Goal: Task Accomplishment & Management: Use online tool/utility

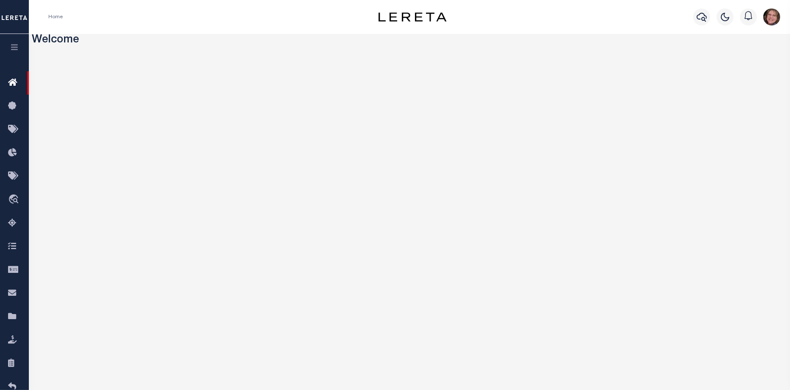
drag, startPoint x: 1114, startPoint y: 0, endPoint x: 539, endPoint y: 17, distance: 575.1
click at [539, 17] on div "Profile Sign out" at bounding box center [628, 17] width 309 height 30
click at [14, 51] on icon "button" at bounding box center [15, 47] width 10 height 8
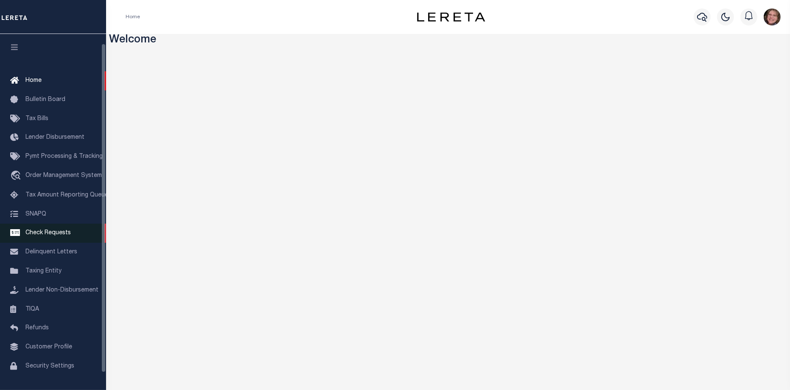
scroll to position [28, 0]
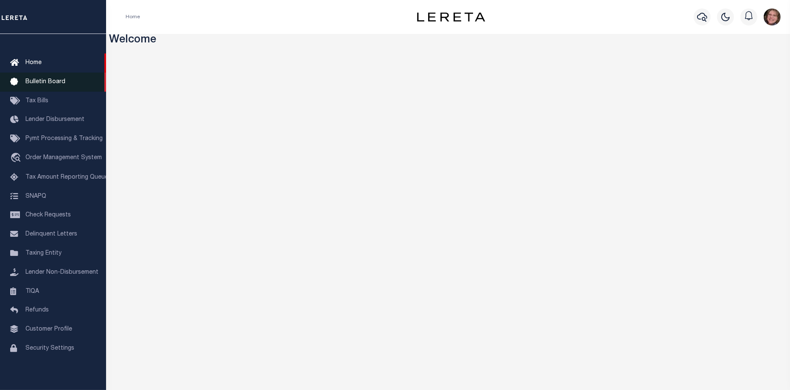
click at [52, 79] on span "Bulletin Board" at bounding box center [45, 82] width 40 height 6
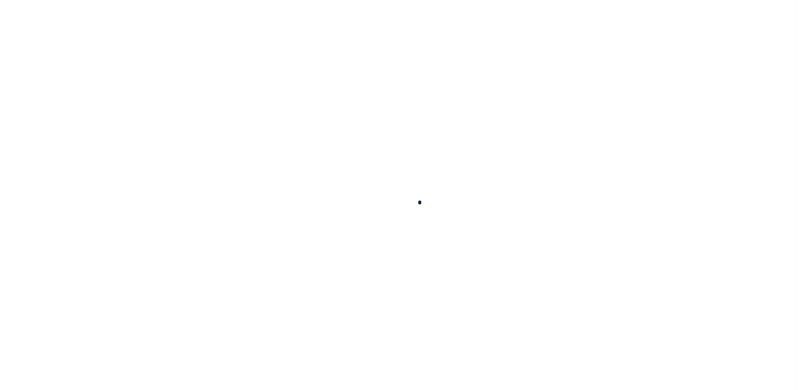
select select "50"
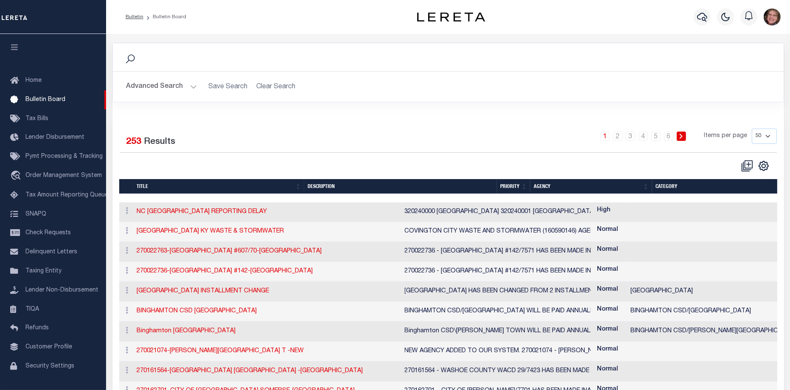
click at [192, 88] on button "Advanced Search" at bounding box center [161, 86] width 70 height 17
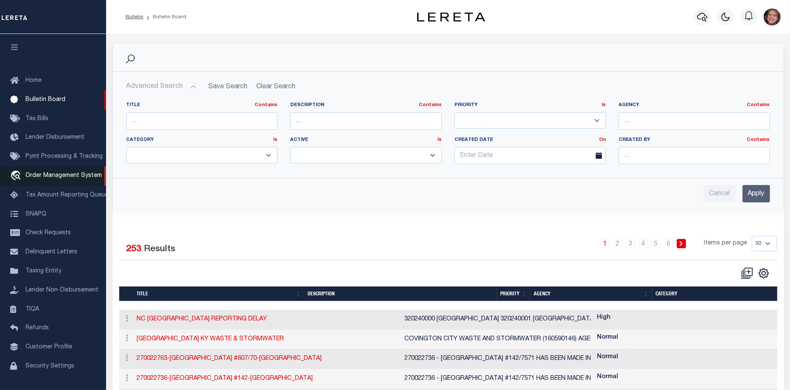
click at [60, 174] on link "travel_explore Order Management System" at bounding box center [53, 176] width 106 height 20
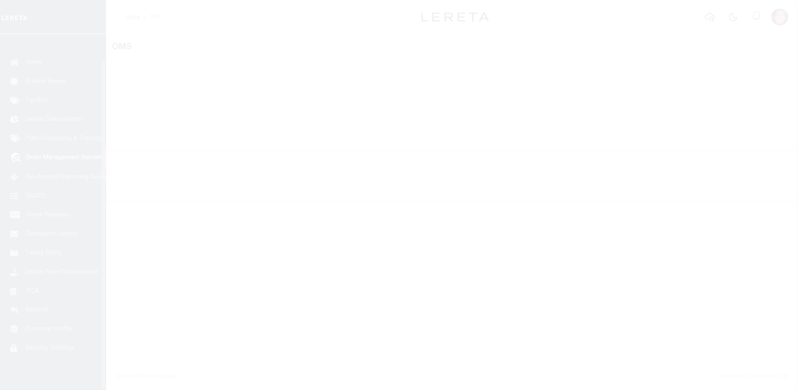
scroll to position [28, 0]
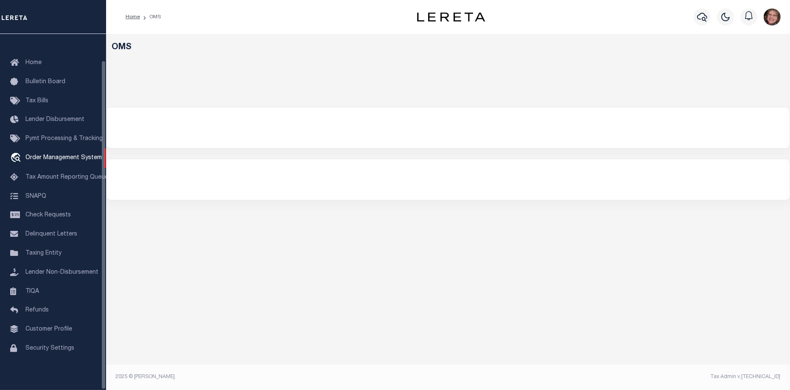
select select "200"
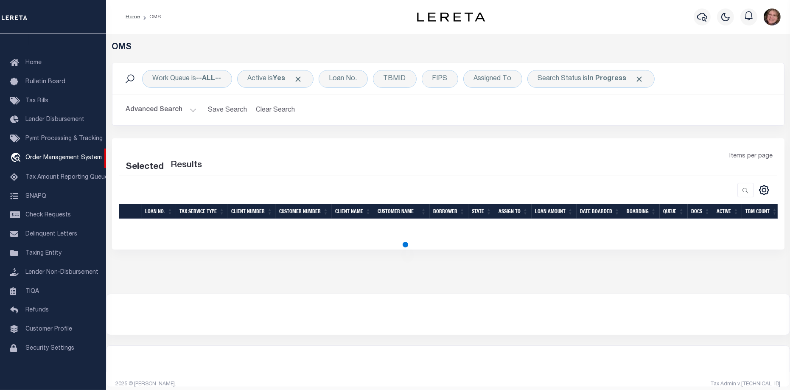
select select "200"
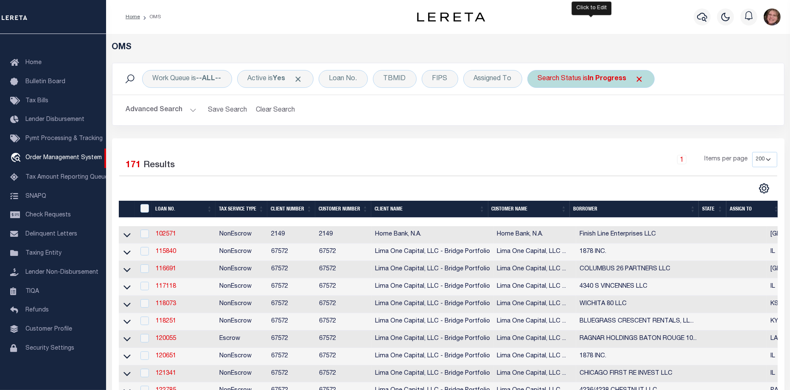
click at [614, 77] on b "In Progress" at bounding box center [607, 79] width 39 height 7
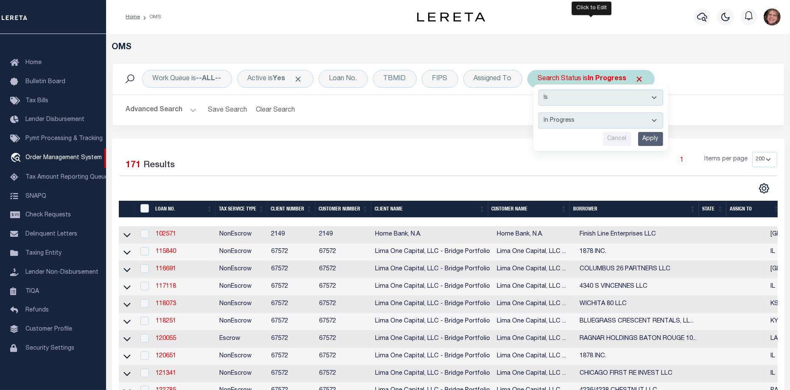
click at [608, 123] on select "Automated Search Bad Parcel Complete Duplicate Parcel High Dollar Reporting In …" at bounding box center [600, 120] width 125 height 16
select select "CP"
click at [538, 112] on select "Automated Search Bad Parcel Complete Duplicate Parcel High Dollar Reporting In …" at bounding box center [600, 120] width 125 height 16
click at [652, 136] on input "Apply" at bounding box center [650, 139] width 25 height 14
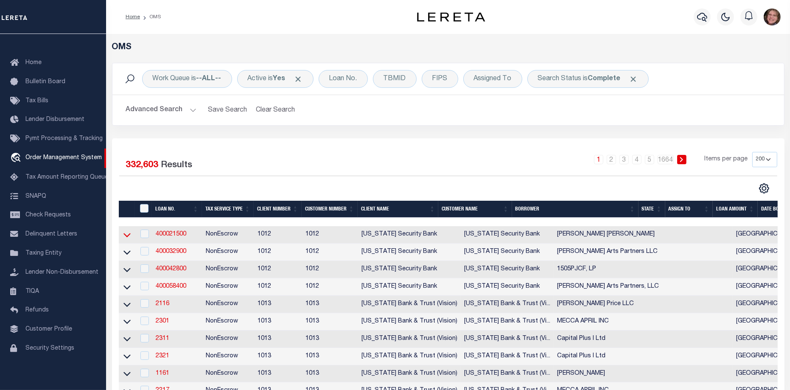
click at [129, 235] on icon at bounding box center [126, 235] width 7 height 4
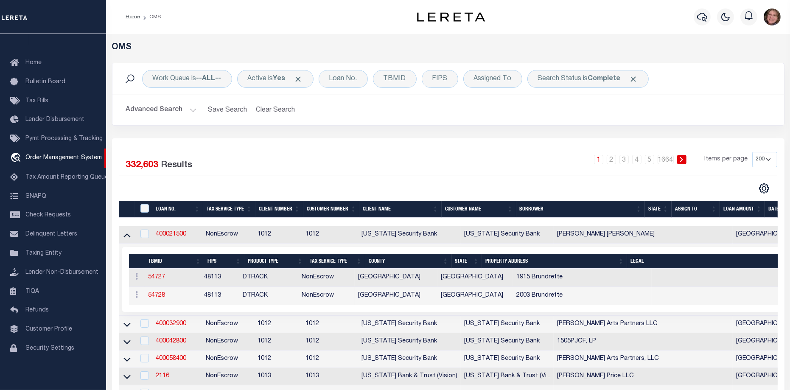
click at [189, 109] on button "Advanced Search" at bounding box center [161, 110] width 70 height 17
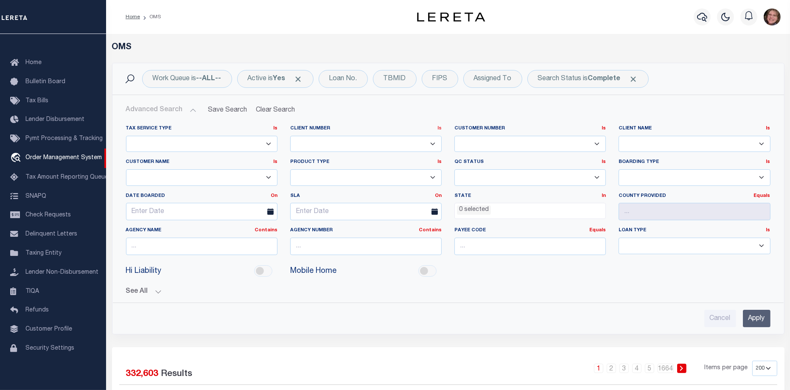
click at [439, 129] on link "Is" at bounding box center [439, 128] width 4 height 5
click at [440, 195] on link "On" at bounding box center [438, 195] width 7 height 5
click at [602, 231] on link "Equals" at bounding box center [597, 230] width 17 height 5
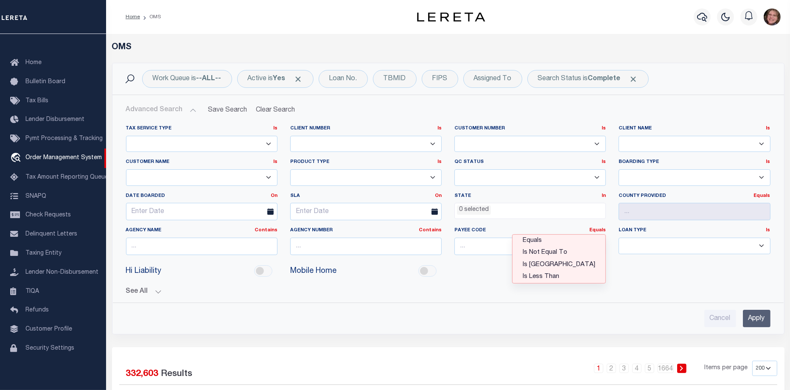
click at [476, 281] on div "See All BORROWER Contains Contains Is Equals Equals Is" at bounding box center [448, 288] width 644 height 15
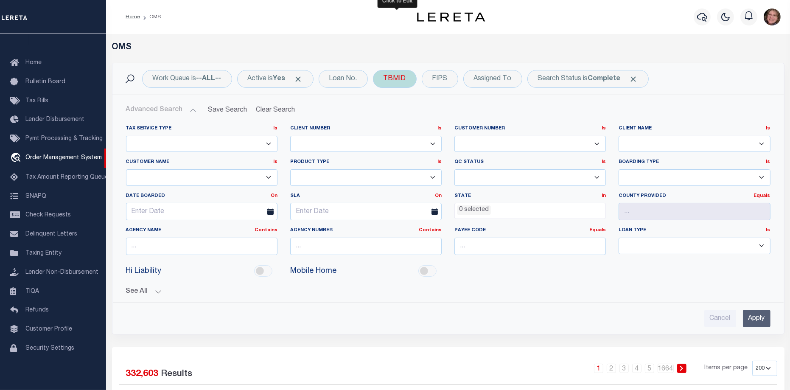
click at [392, 78] on div "TBMID" at bounding box center [395, 79] width 44 height 18
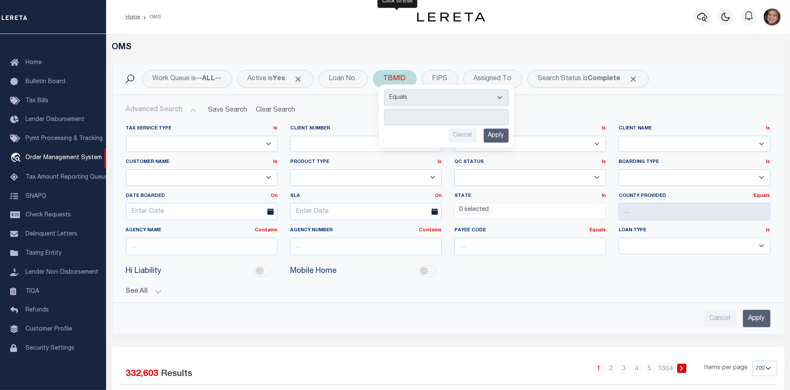
click at [498, 96] on select "Equals Is Not Equal To Is Greater Than Is Less Than" at bounding box center [446, 98] width 125 height 16
click at [475, 97] on select "Equals Is Not Equal To Is Greater Than Is Less Than" at bounding box center [446, 98] width 125 height 16
click at [462, 119] on input "number" at bounding box center [446, 117] width 125 height 16
click at [579, 116] on h2 "Advanced Search Save Search Clear Search tblSearchTopScreen_dynamictable_____De…" at bounding box center [448, 110] width 658 height 17
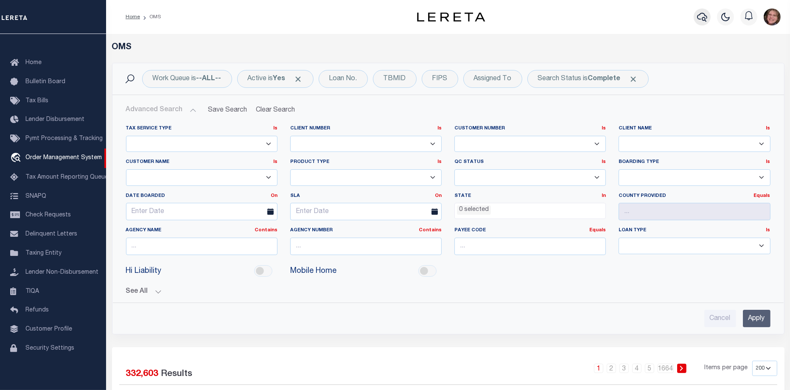
click at [703, 17] on icon "button" at bounding box center [702, 17] width 10 height 9
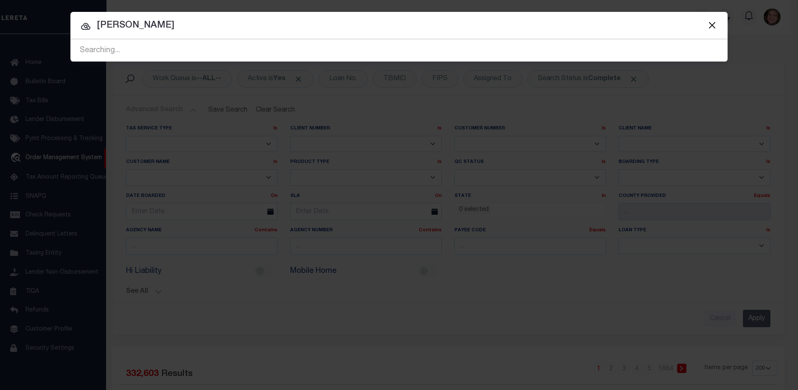
type input "jane evans"
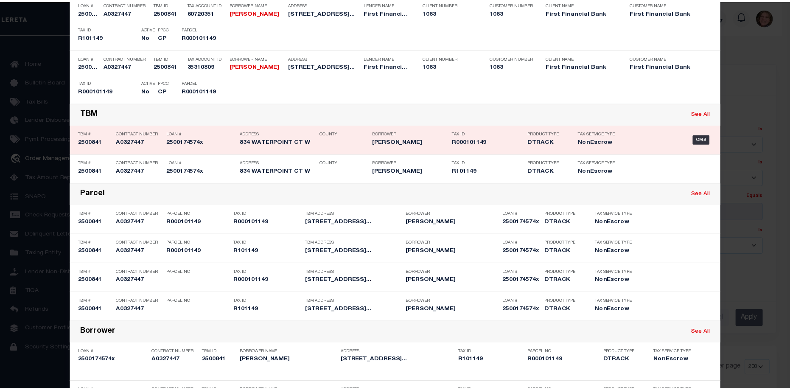
scroll to position [0, 0]
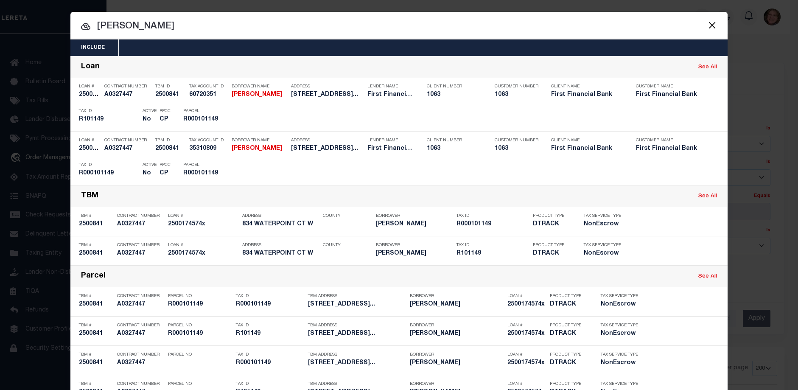
click at [708, 26] on button "Close" at bounding box center [711, 25] width 11 height 11
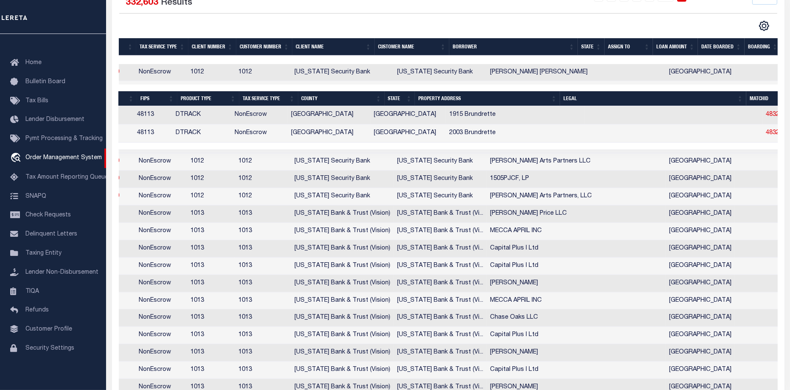
scroll to position [0, 30]
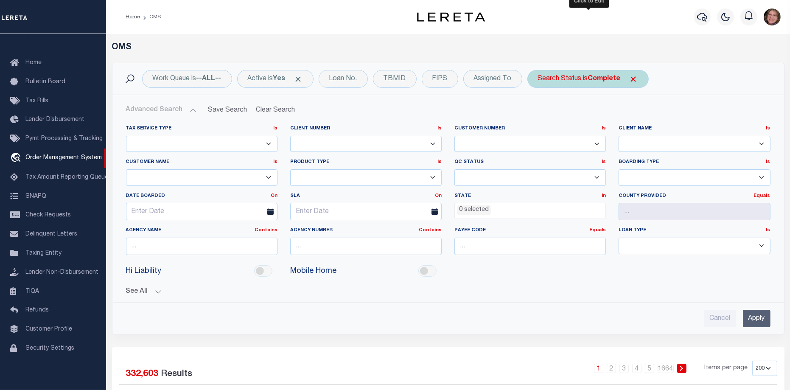
click at [572, 78] on div "Search Status is Complete" at bounding box center [587, 79] width 121 height 18
select select "CP"
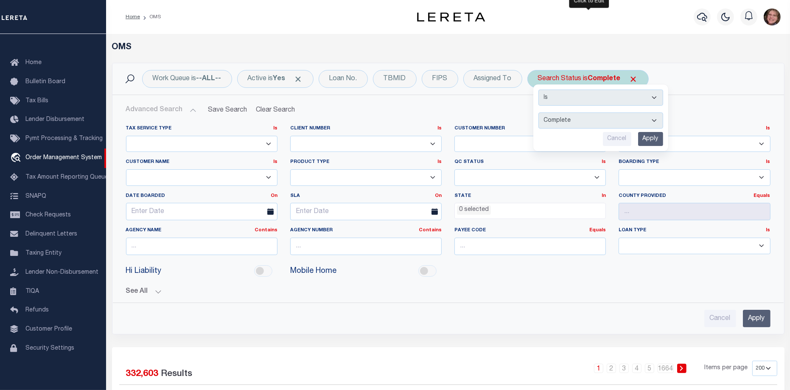
click at [652, 122] on select "Automated Search Bad Parcel Complete Duplicate Parcel High Dollar Reporting In …" at bounding box center [600, 120] width 125 height 16
drag, startPoint x: 486, startPoint y: 320, endPoint x: 493, endPoint y: 314, distance: 8.7
click at [487, 319] on div "Cancel Apply" at bounding box center [448, 318] width 644 height 17
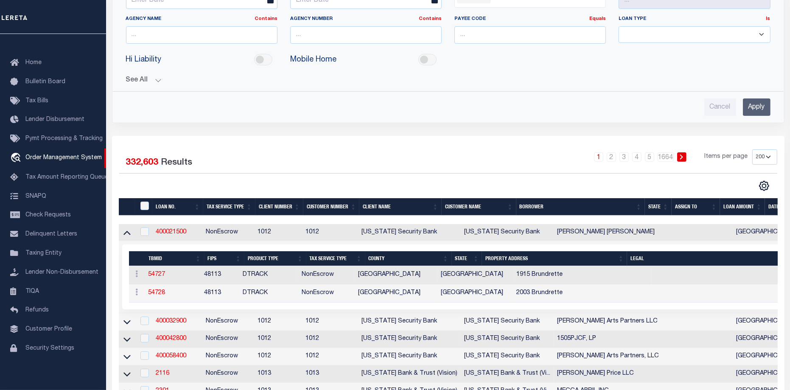
scroll to position [212, 0]
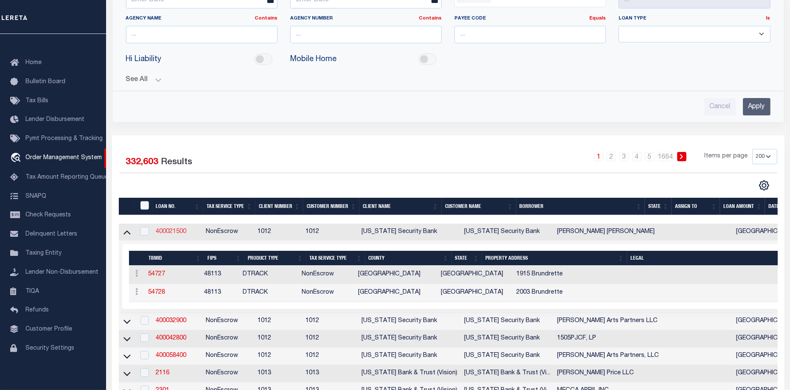
click at [172, 231] on link "400021500" at bounding box center [171, 232] width 31 height 6
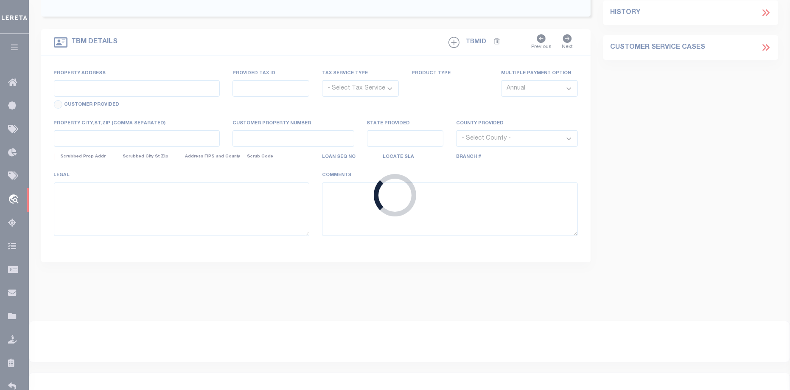
type input "400021500"
type input "Lillian Smith Kirkley"
select select
select select "10"
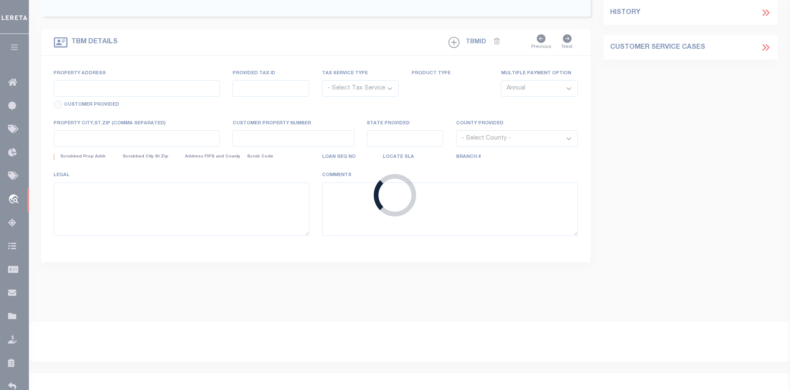
select select "NonEscrow"
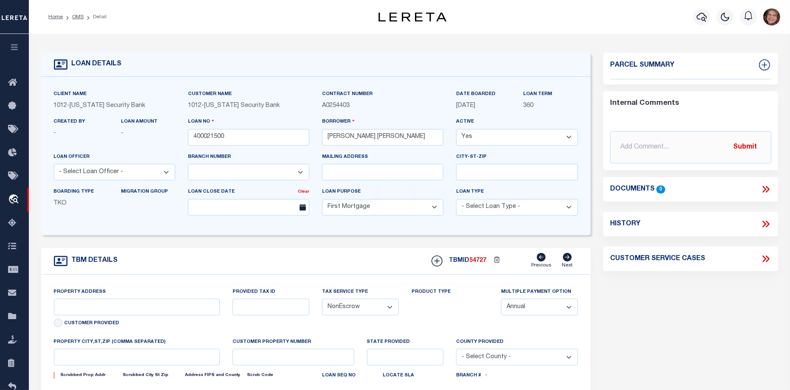
select select "4117"
type input "1915 Brundrette"
select select
type input "Dallas TX 75208"
type input "[GEOGRAPHIC_DATA]"
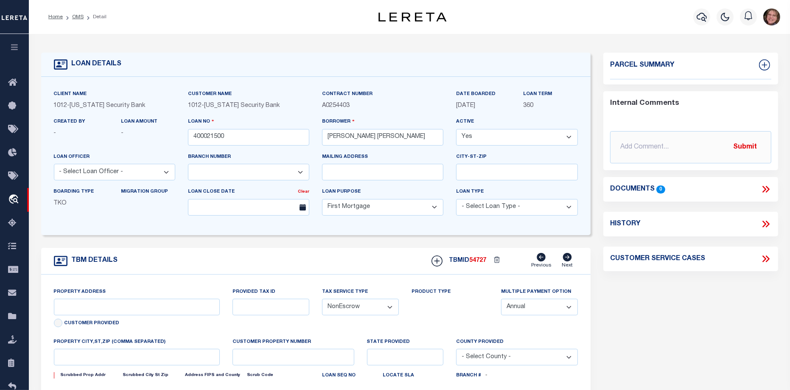
select select "Dallas"
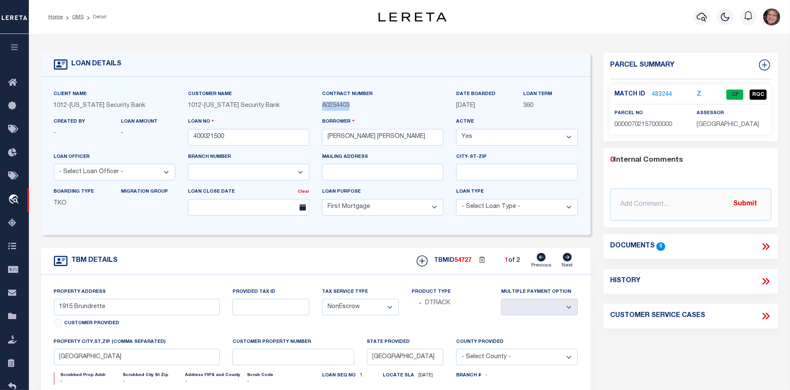
drag, startPoint x: 322, startPoint y: 109, endPoint x: 356, endPoint y: 109, distance: 33.5
click at [356, 109] on p "A0254403" at bounding box center [382, 105] width 121 height 9
click at [372, 104] on p "A0254403" at bounding box center [382, 105] width 121 height 9
drag, startPoint x: 320, startPoint y: 106, endPoint x: 356, endPoint y: 106, distance: 35.6
click at [356, 106] on div "Contract Number A0254403" at bounding box center [383, 104] width 134 height 28
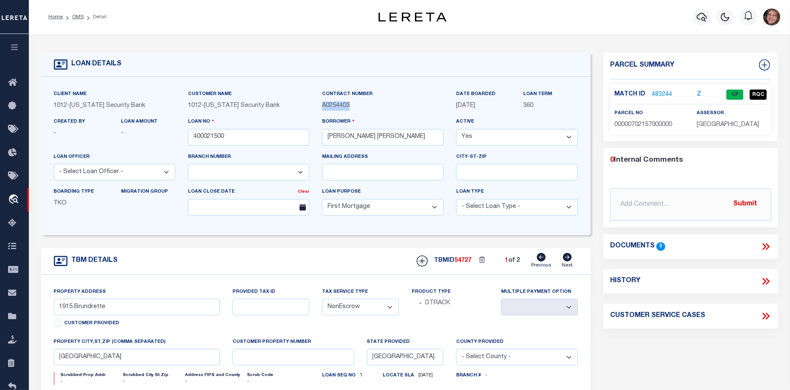
click at [357, 112] on div "Contract Number A0254403" at bounding box center [383, 104] width 134 height 28
drag, startPoint x: 454, startPoint y: 108, endPoint x: 489, endPoint y: 109, distance: 35.2
click at [489, 109] on div "DATE BOARDED 03/29/2011" at bounding box center [483, 104] width 67 height 28
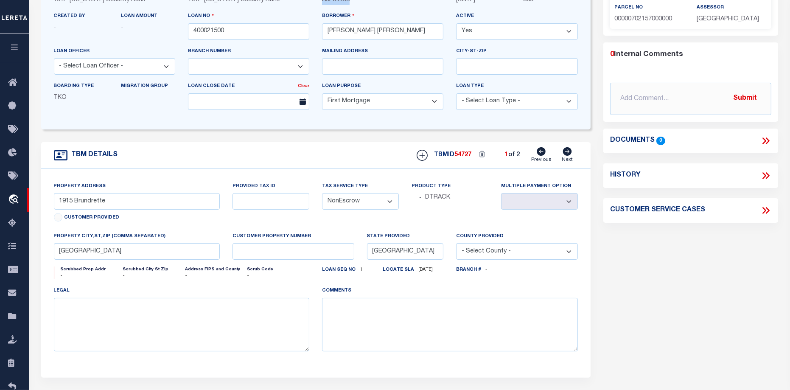
scroll to position [159, 0]
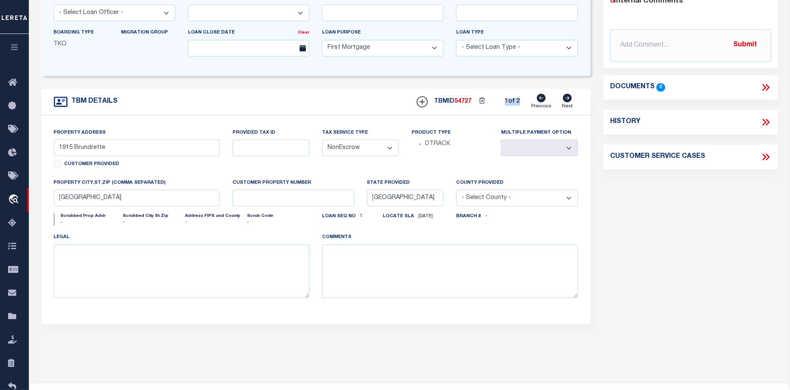
drag, startPoint x: 504, startPoint y: 106, endPoint x: 530, endPoint y: 109, distance: 26.9
click at [530, 109] on div "TBMID 54727 1 of 2 Previous Next" at bounding box center [494, 102] width 168 height 16
click at [567, 101] on icon at bounding box center [567, 98] width 9 height 8
type input "2003 Brundrette"
select select
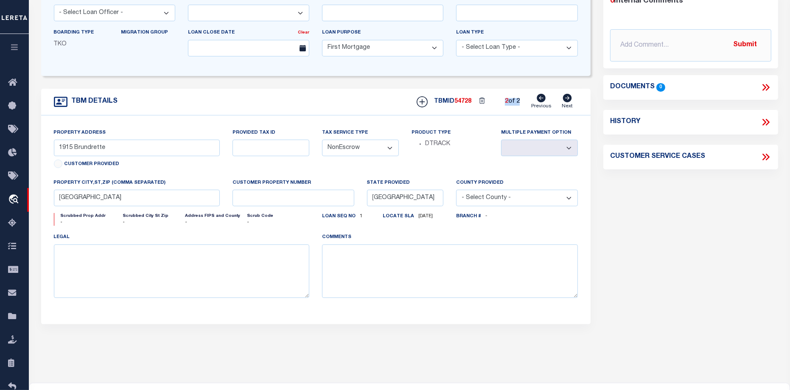
type input "Dallas TX"
click at [535, 109] on link "Previous" at bounding box center [541, 102] width 20 height 16
type input "1915 Brundrette"
select select
type input "Dallas TX 75208"
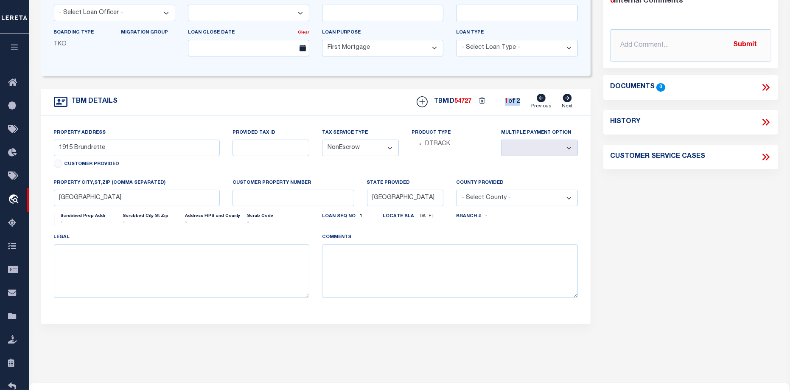
click at [569, 98] on icon at bounding box center [567, 98] width 9 height 8
type input "2003 Brundrette"
select select
type input "Dallas TX"
click at [539, 98] on icon at bounding box center [541, 98] width 9 height 8
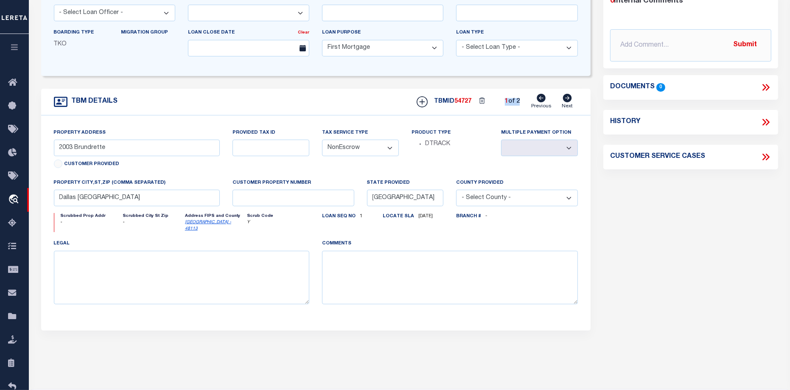
type input "1915 Brundrette"
select select
type input "Dallas TX 75208"
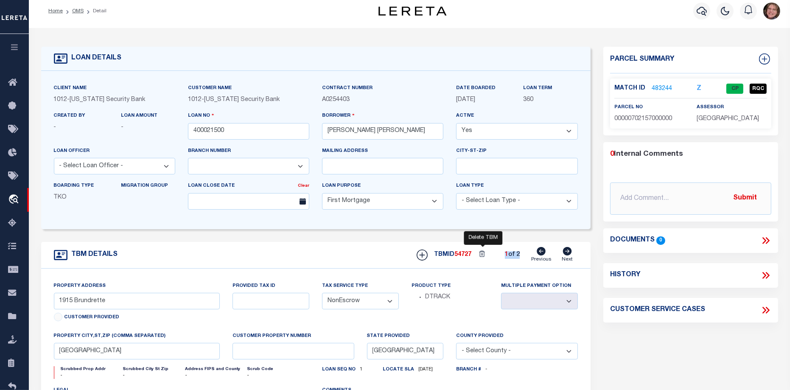
scroll to position [0, 0]
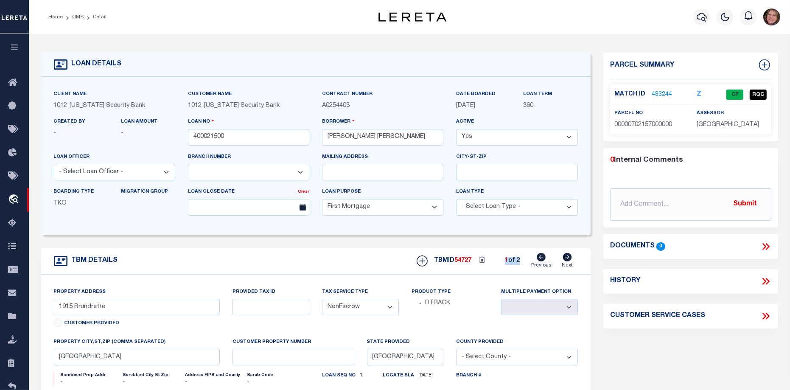
click at [506, 272] on div "TBM DETAILS TBMID 54727 1 of 2 Previous" at bounding box center [315, 261] width 549 height 27
click at [566, 260] on icon at bounding box center [567, 257] width 9 height 8
type input "2003 Brundrette"
select select
type input "Dallas TX"
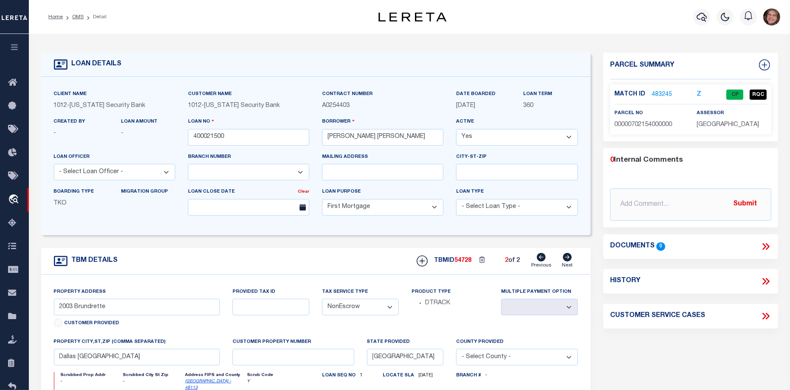
click at [542, 256] on icon at bounding box center [541, 257] width 9 height 8
type input "1915 Brundrette"
select select
type input "Dallas TX 75208"
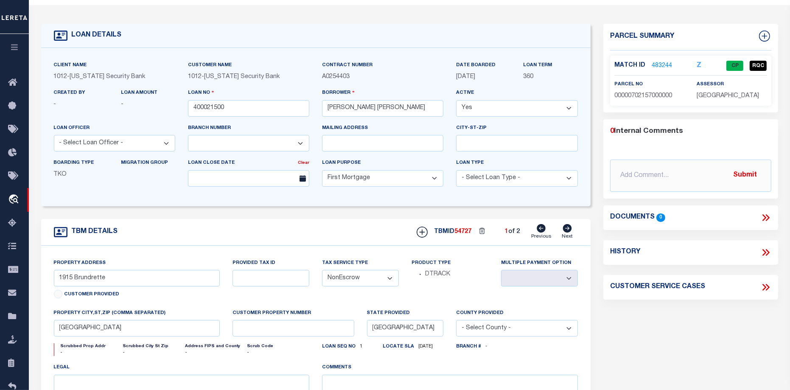
scroll to position [53, 0]
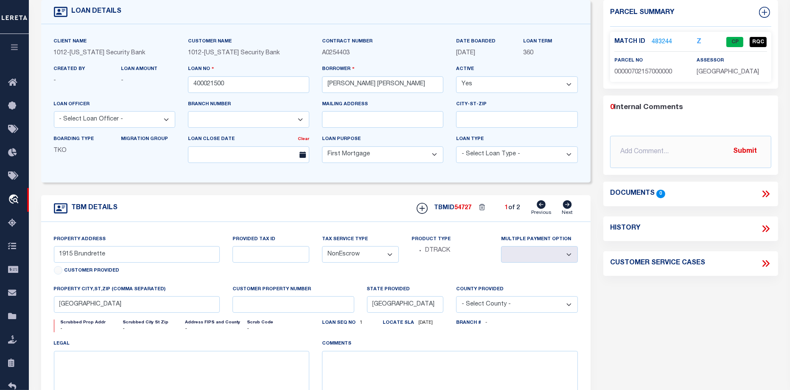
click at [766, 191] on icon at bounding box center [765, 193] width 11 height 11
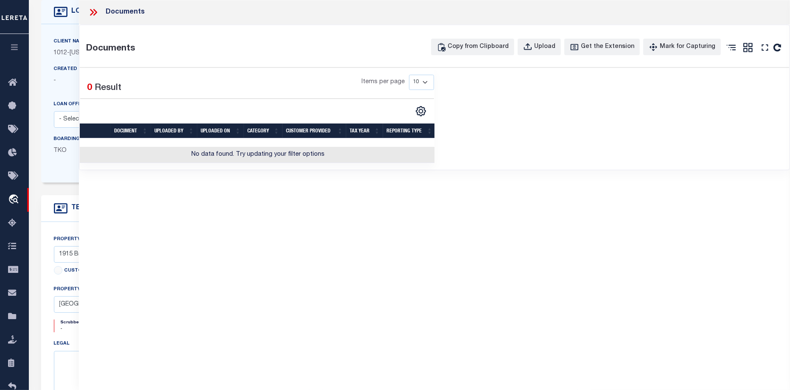
click at [95, 11] on icon at bounding box center [95, 12] width 4 height 7
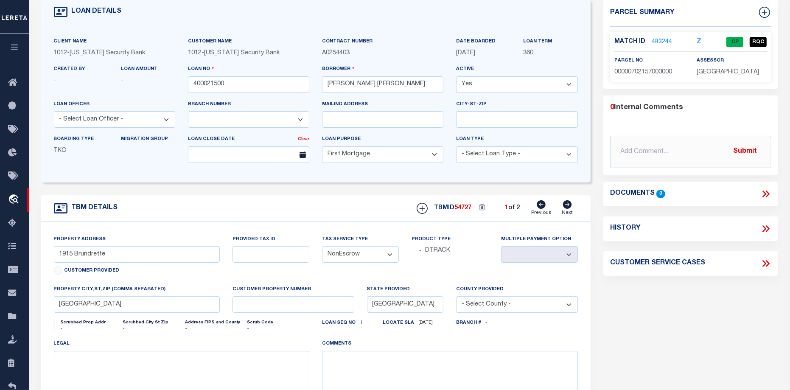
click at [766, 232] on icon at bounding box center [765, 228] width 11 height 11
select select "100"
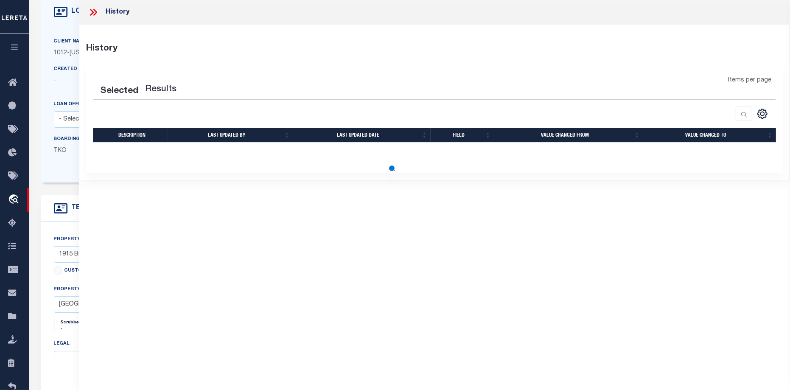
select select "100"
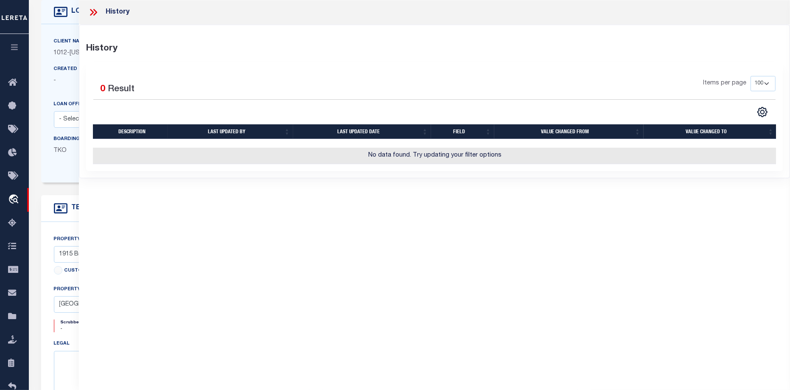
click at [95, 10] on icon at bounding box center [95, 12] width 4 height 7
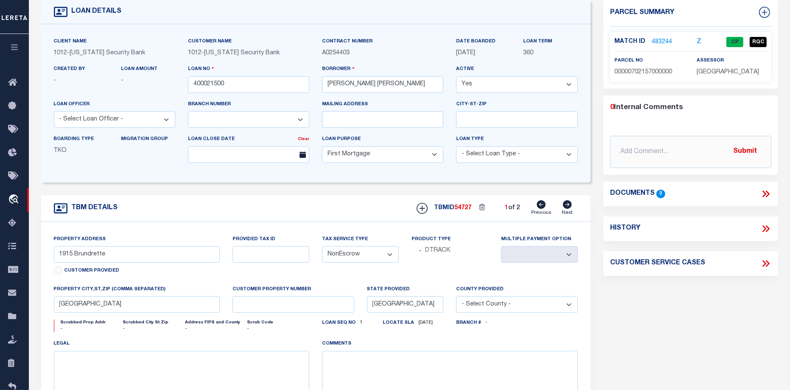
click at [764, 264] on icon at bounding box center [764, 263] width 4 height 7
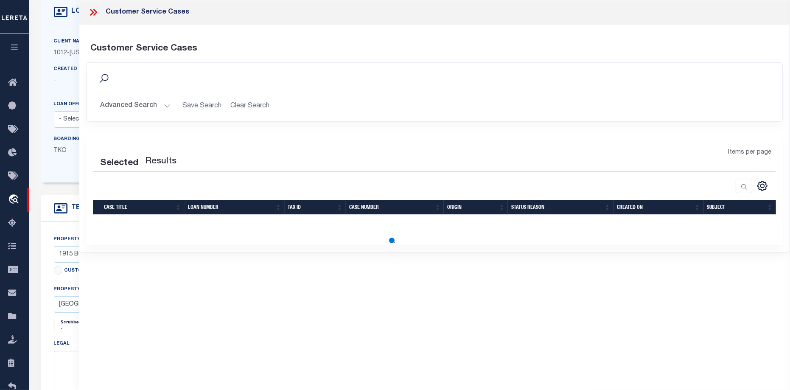
select select "50"
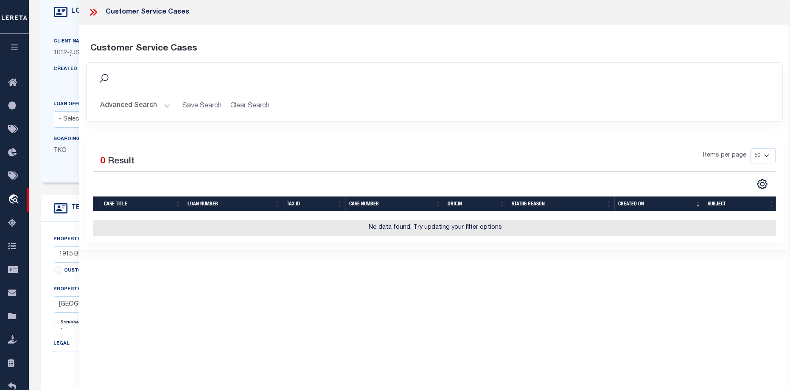
click at [91, 9] on icon at bounding box center [92, 12] width 4 height 7
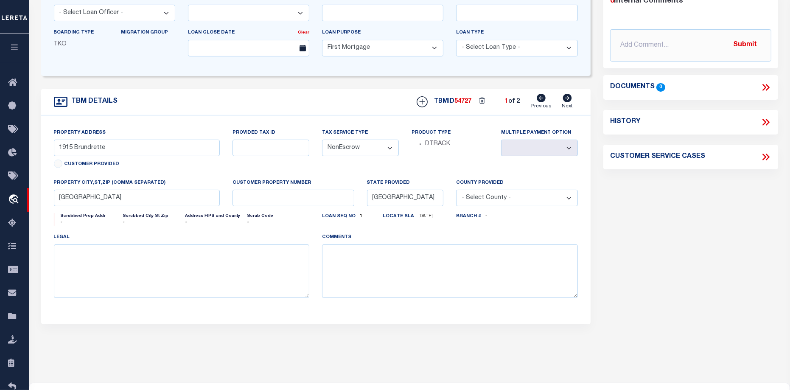
scroll to position [0, 0]
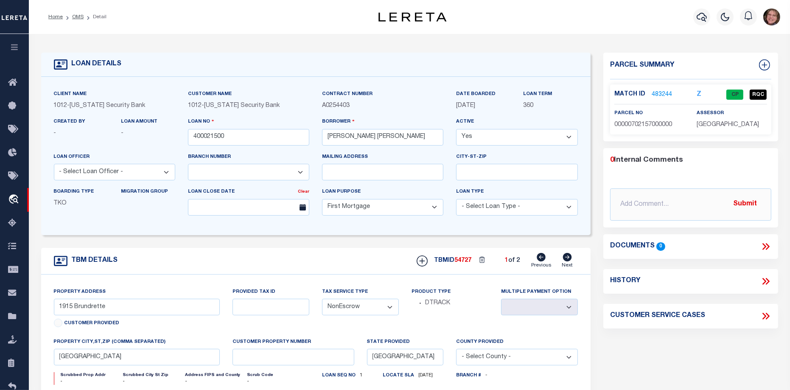
click at [658, 93] on link "483244" at bounding box center [662, 94] width 20 height 9
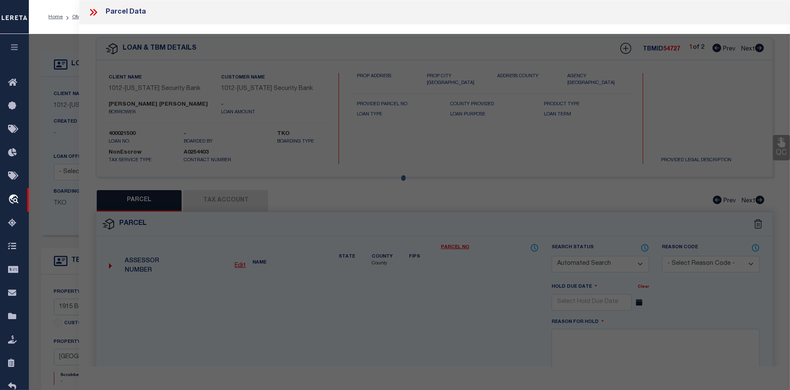
checkbox input "false"
select select "CP"
type input "SMITHKIRKLEY LILLIAN"
type input "00000702157000000"
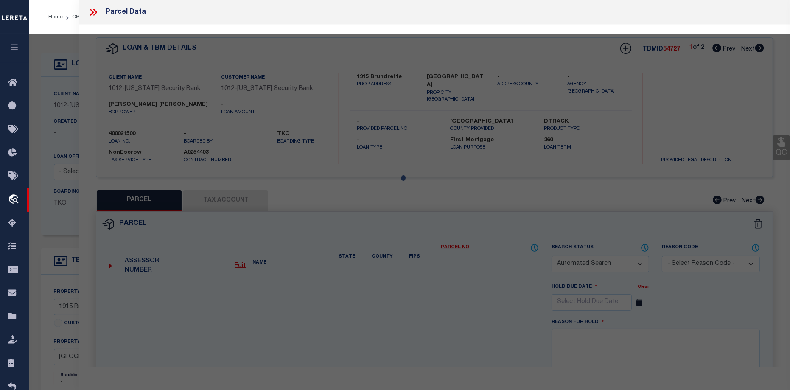
type input "1915 BRUNDRETTE"
type input "DALLAS TX"
type textarea "HILLSIDE ADDITION TO CEMENT CITY BLK C/7240 LT 5 VOL82179/0127 INT200900181458 …"
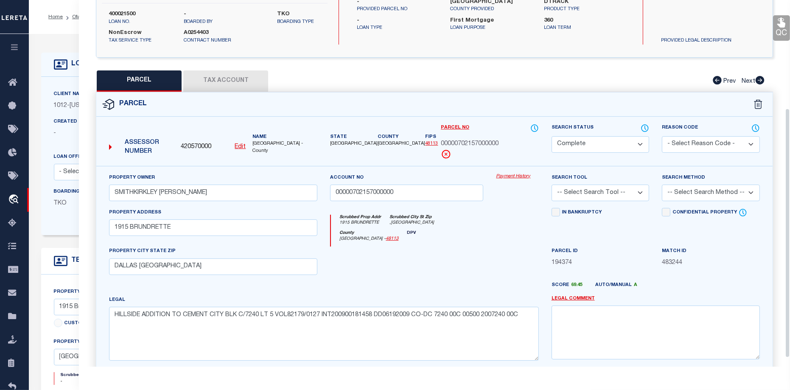
scroll to position [159, 0]
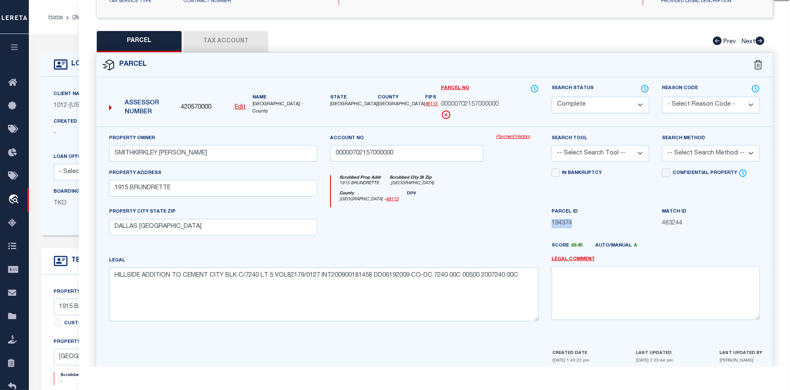
drag, startPoint x: 550, startPoint y: 223, endPoint x: 594, endPoint y: 225, distance: 44.2
click at [594, 225] on div "Parcel ID 194374" at bounding box center [600, 224] width 111 height 35
click at [513, 137] on link "Payment History" at bounding box center [517, 137] width 42 height 7
click at [224, 39] on button "Tax Account" at bounding box center [225, 41] width 85 height 21
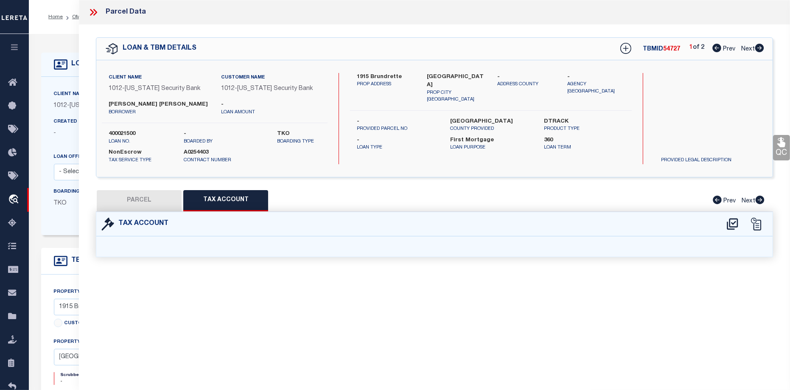
select select "100"
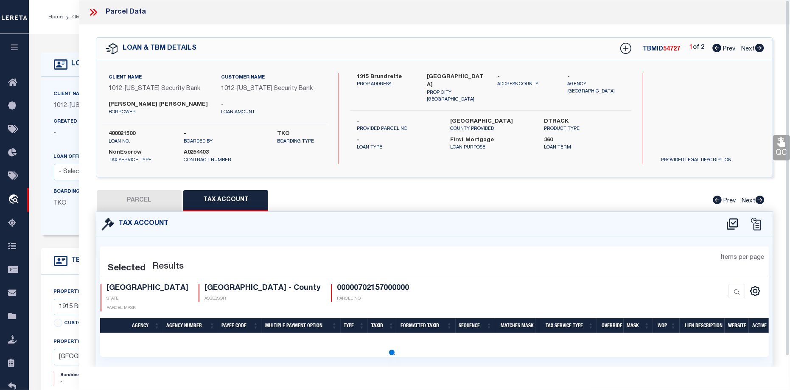
select select "100"
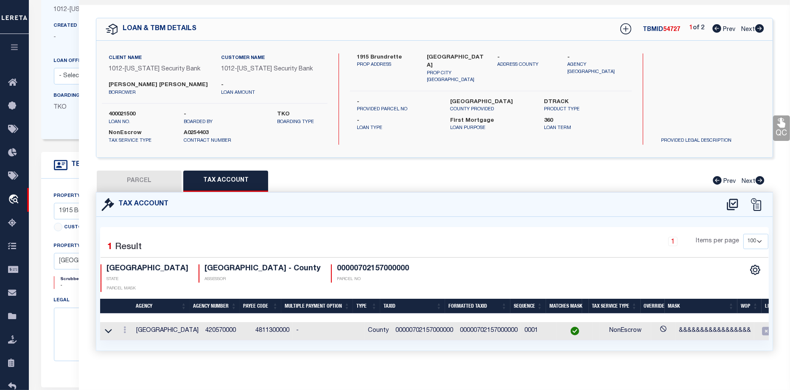
scroll to position [159, 0]
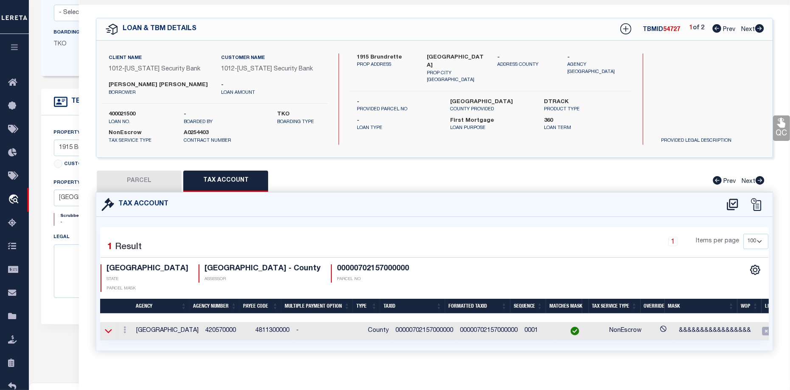
click at [111, 326] on icon at bounding box center [108, 330] width 7 height 9
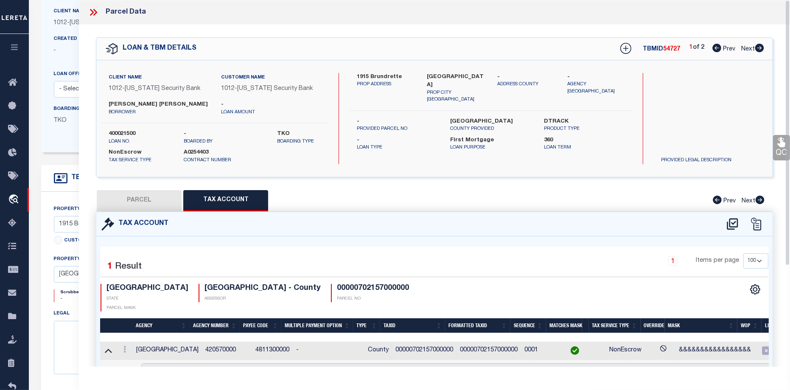
scroll to position [53, 0]
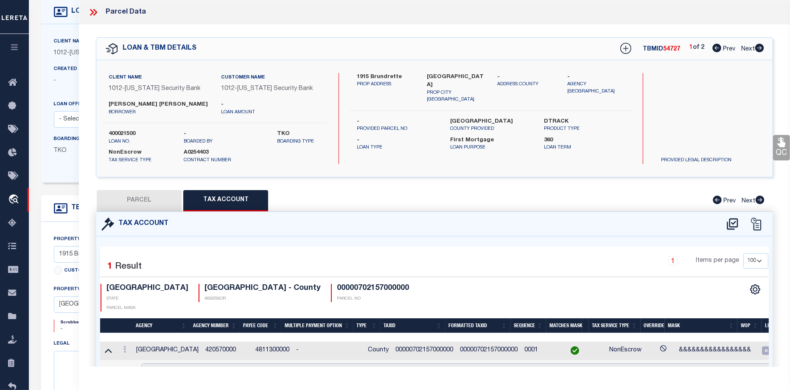
click at [96, 10] on icon at bounding box center [93, 12] width 11 height 11
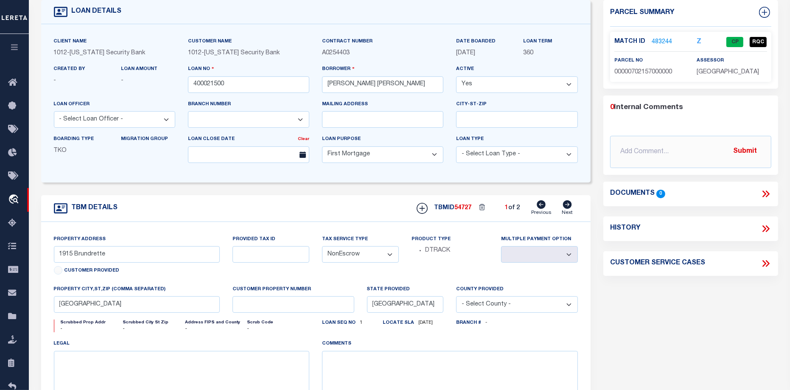
scroll to position [0, 0]
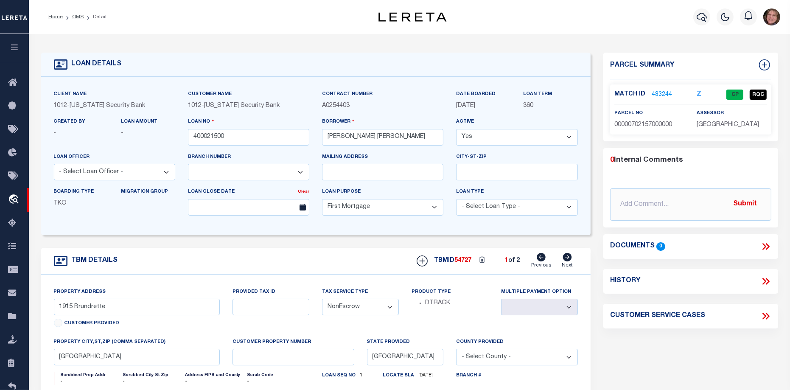
click at [14, 49] on icon "button" at bounding box center [15, 47] width 10 height 8
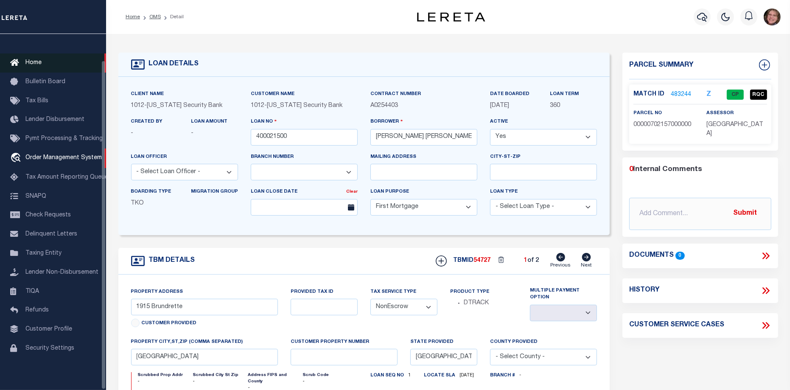
scroll to position [28, 0]
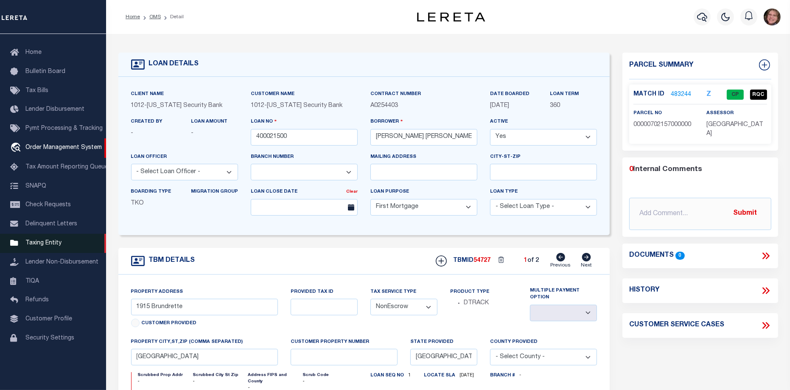
click at [50, 246] on span "Taxing Entity" at bounding box center [43, 243] width 36 height 6
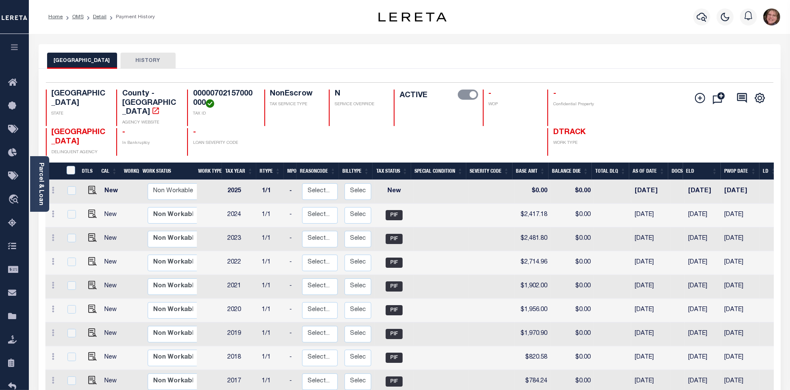
click at [501, 22] on div "Profile Sign out" at bounding box center [628, 17] width 309 height 30
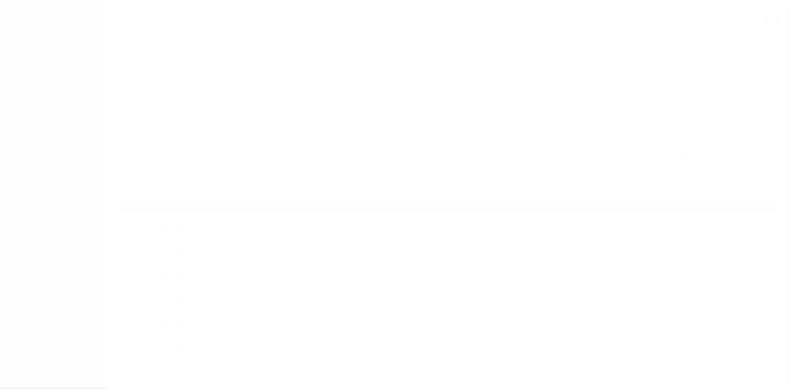
scroll to position [28, 0]
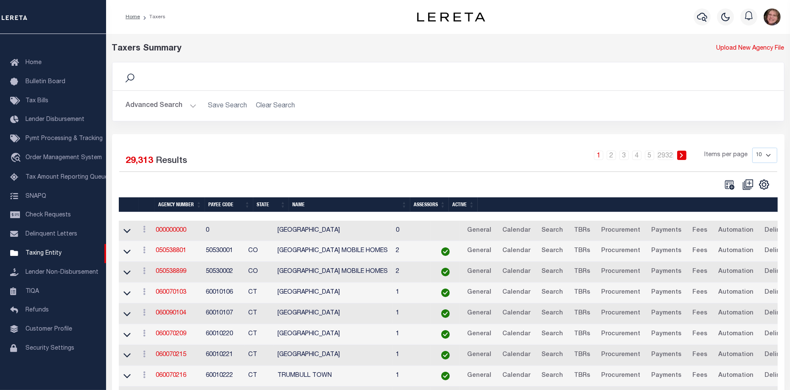
click at [187, 105] on button "Advanced Search" at bounding box center [161, 106] width 70 height 17
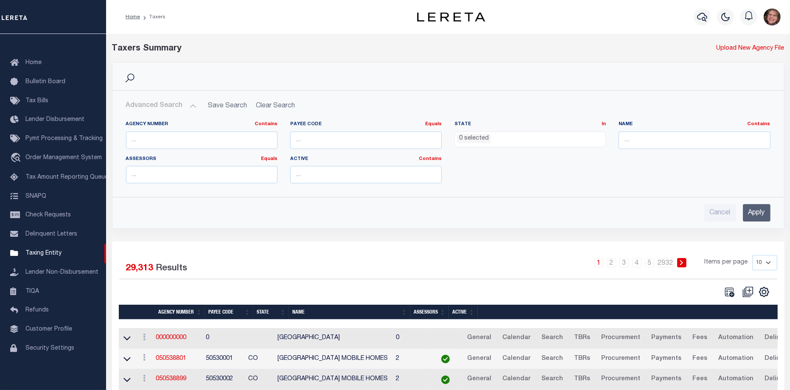
click at [575, 138] on ul "0 selected" at bounding box center [530, 137] width 151 height 11
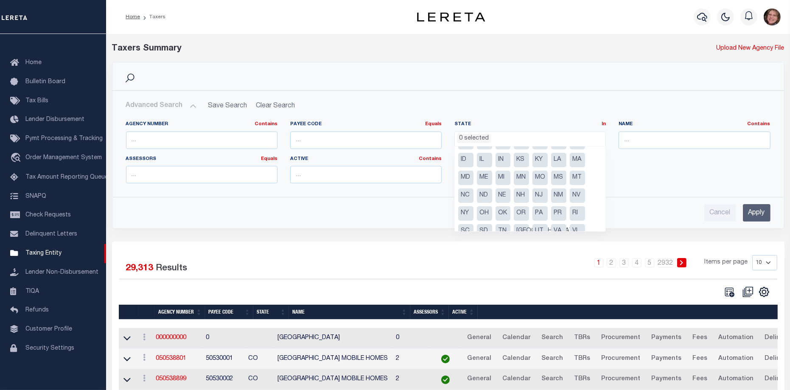
scroll to position [60, 0]
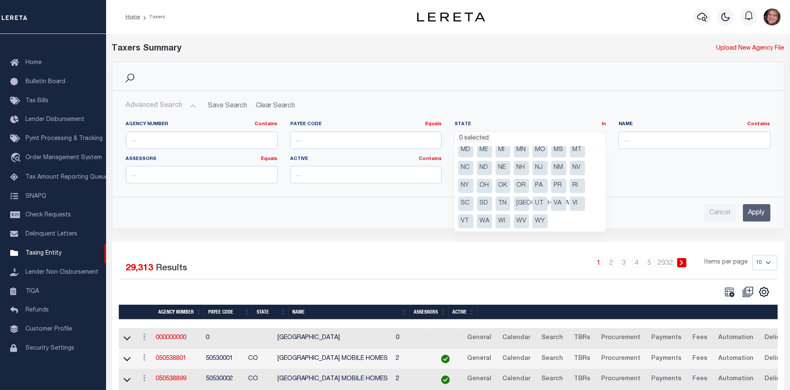
click at [541, 182] on li "PA" at bounding box center [539, 186] width 15 height 14
select select "PA"
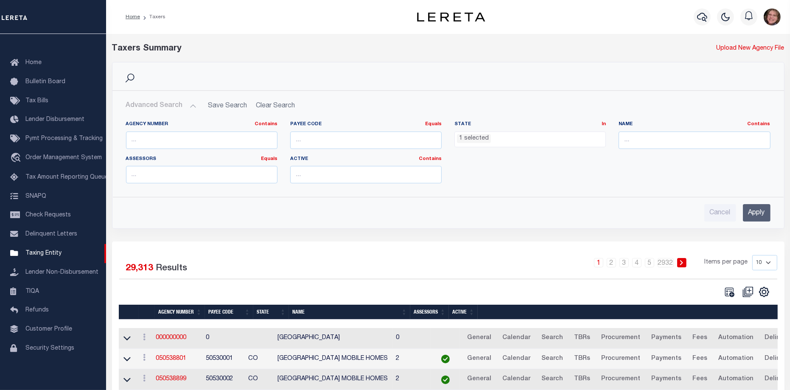
click at [760, 208] on input "Apply" at bounding box center [757, 212] width 28 height 17
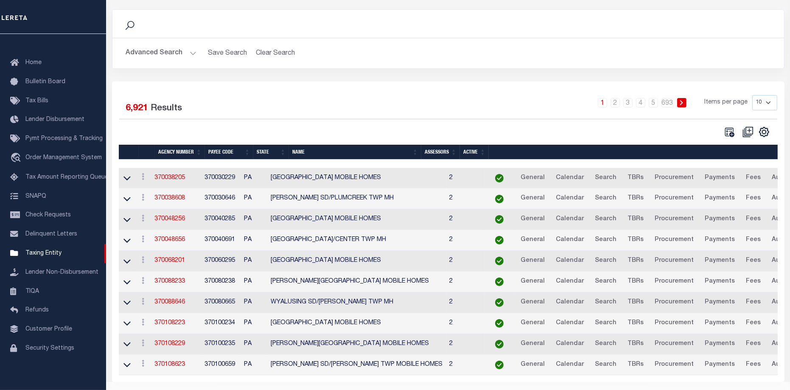
scroll to position [0, 0]
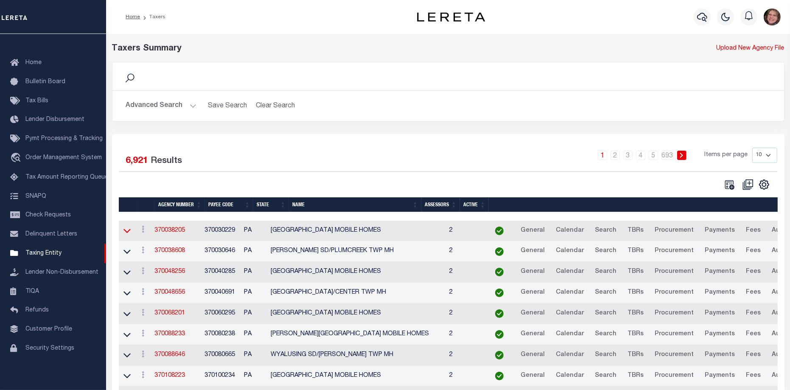
click at [127, 232] on icon at bounding box center [126, 230] width 7 height 9
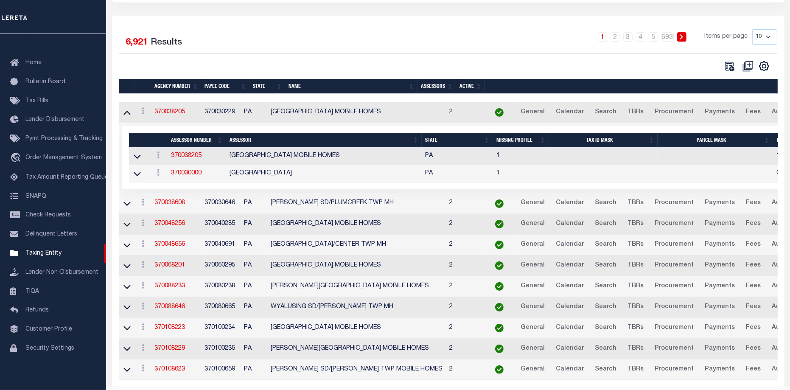
scroll to position [94, 0]
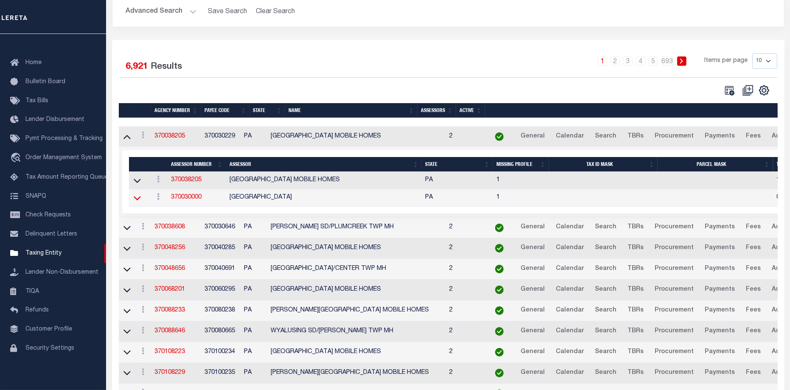
click at [139, 199] on icon at bounding box center [137, 198] width 7 height 4
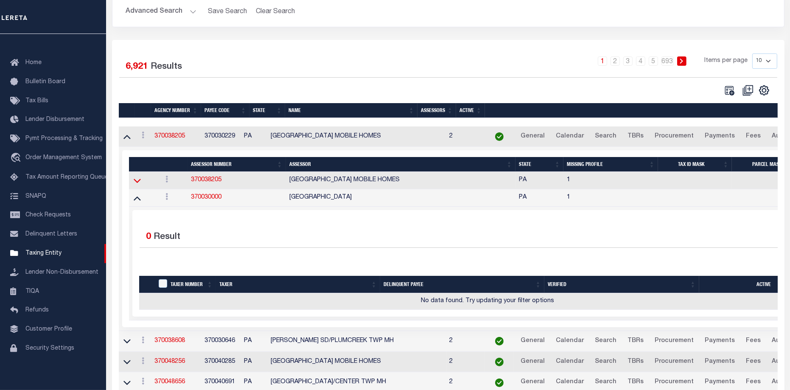
click at [134, 183] on icon at bounding box center [137, 180] width 7 height 9
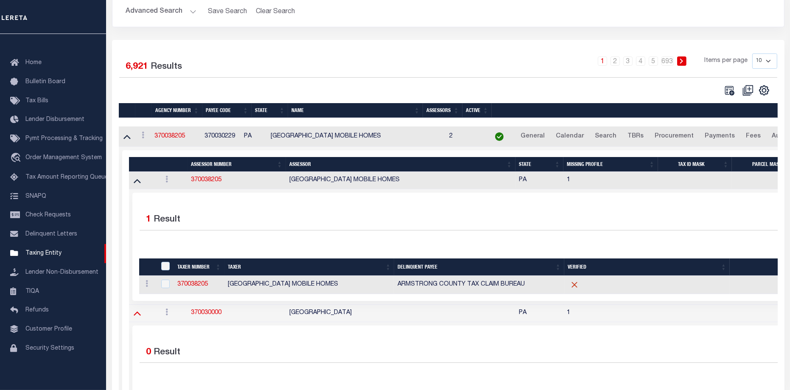
click at [136, 317] on icon at bounding box center [137, 312] width 7 height 9
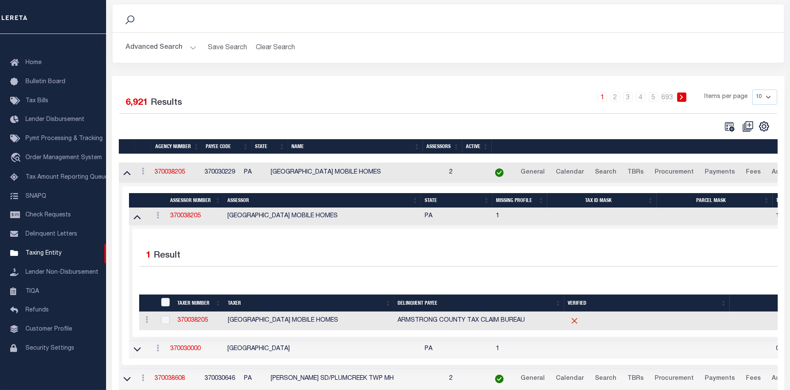
scroll to position [41, 0]
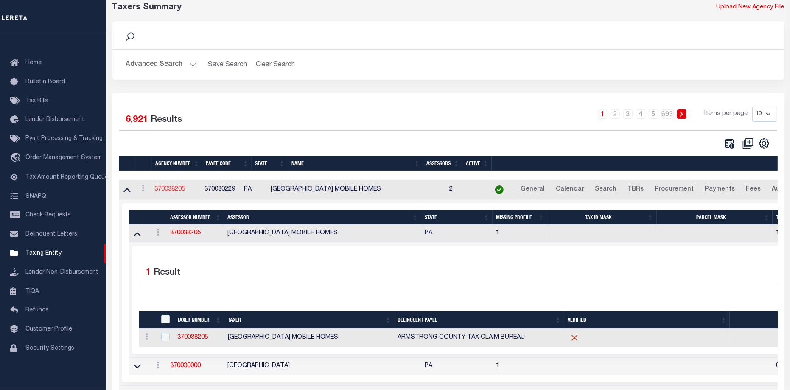
click at [170, 190] on link "370038205" at bounding box center [170, 189] width 31 height 6
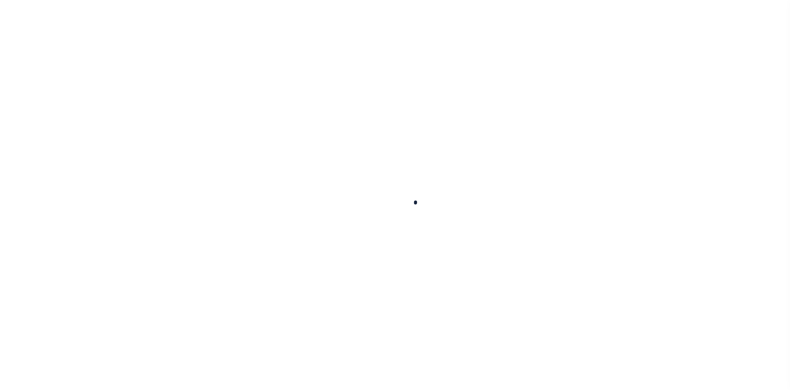
select select
checkbox input "false"
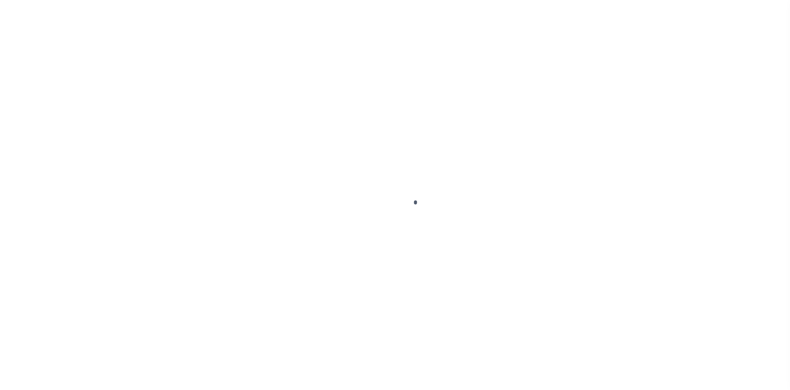
checkbox input "false"
type input "4200505035"
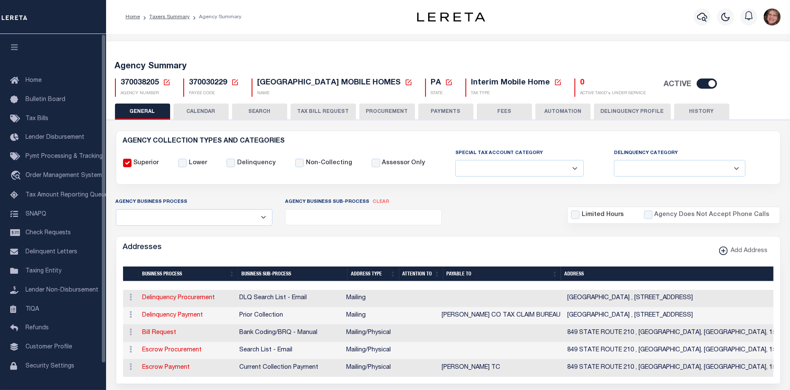
click at [16, 50] on icon "button" at bounding box center [15, 47] width 10 height 8
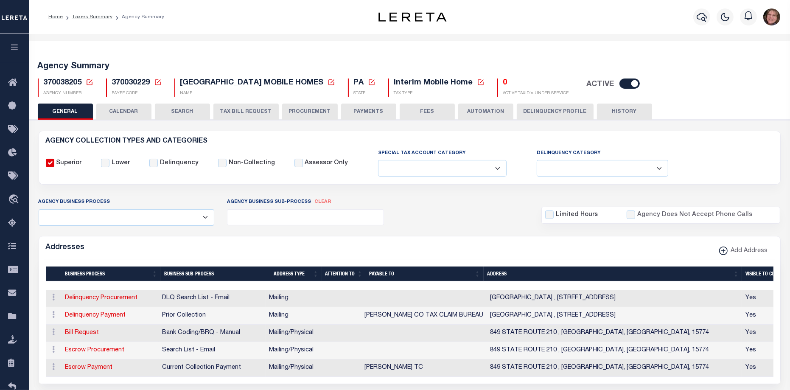
click at [131, 109] on button "CALENDAR" at bounding box center [123, 112] width 55 height 16
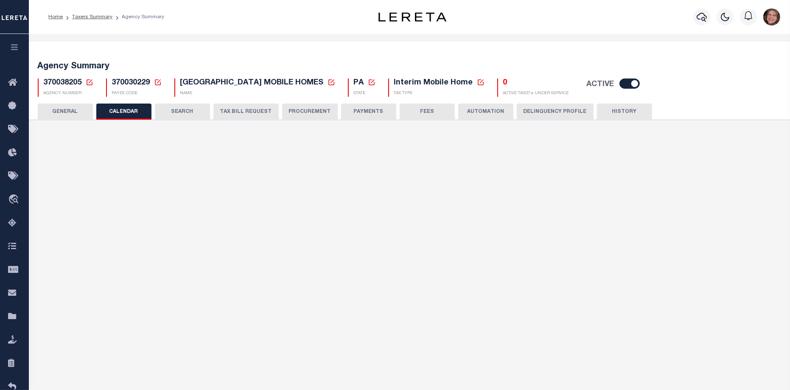
checkbox input "false"
type input "1"
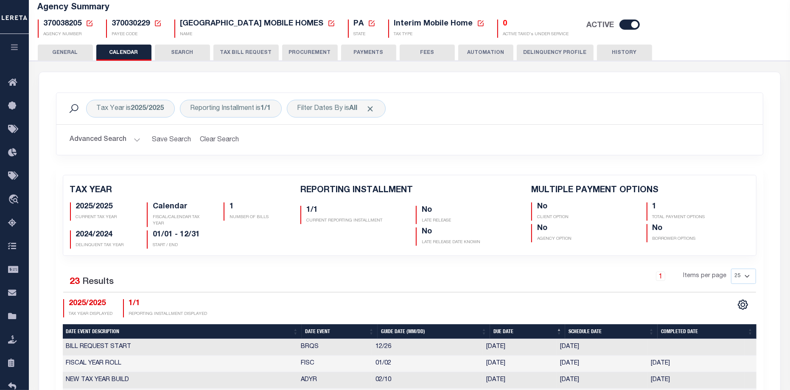
scroll to position [53, 0]
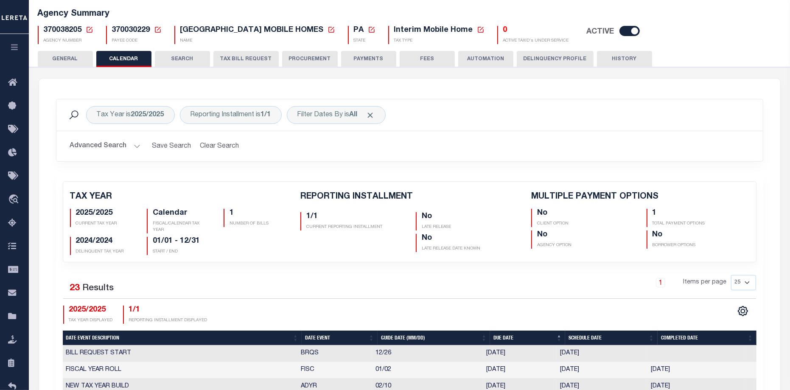
click at [184, 59] on button "SEARCH" at bounding box center [182, 59] width 55 height 16
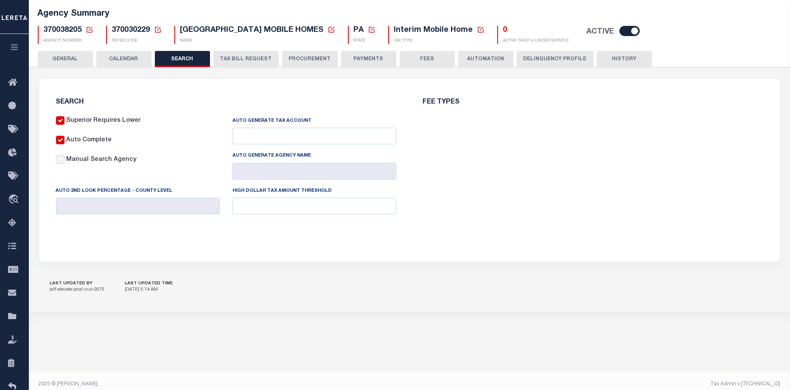
checkbox input "false"
type input "10000"
drag, startPoint x: 263, startPoint y: 213, endPoint x: 230, endPoint y: 213, distance: 33.1
click at [232, 209] on div "High Dollar Tax Amount Threshold 10000" at bounding box center [314, 203] width 176 height 35
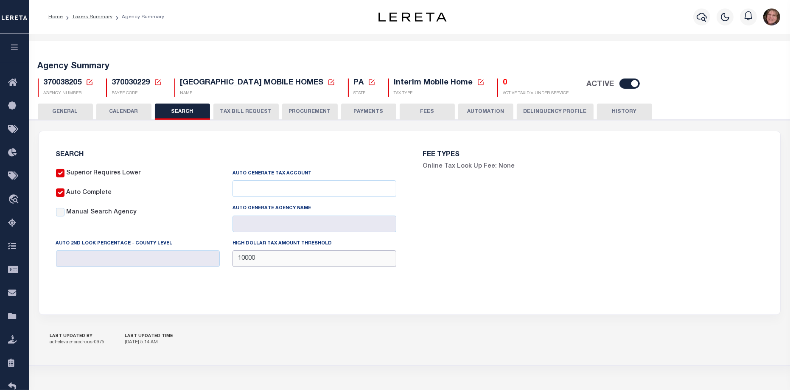
click at [301, 263] on input "10000" at bounding box center [314, 258] width 164 height 17
click at [238, 109] on button "TAX BILL REQUEST" at bounding box center [245, 112] width 65 height 16
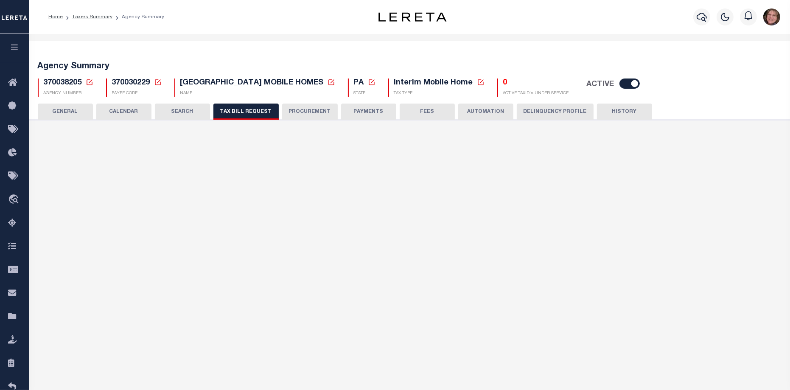
select select "29"
checkbox input "false"
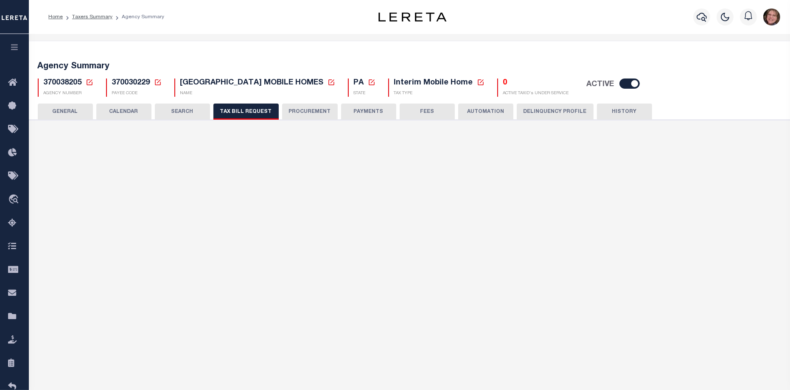
select select "20"
select select "false"
select select
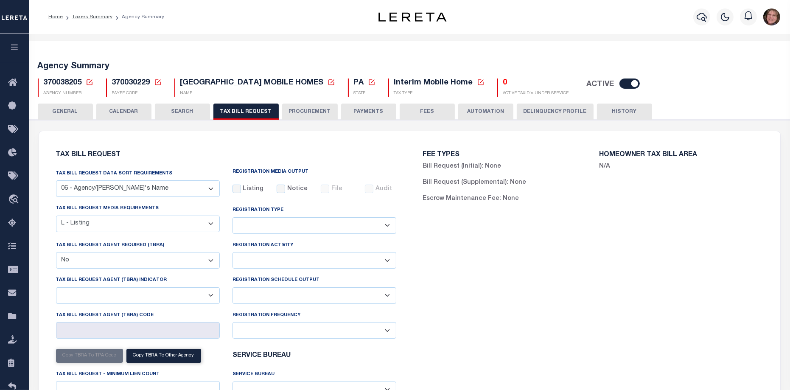
scroll to position [53, 0]
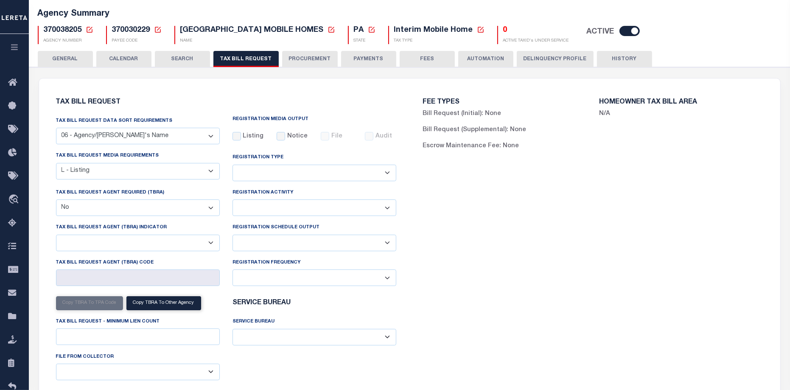
click at [296, 59] on button "PROCUREMENT" at bounding box center [310, 59] width 56 height 16
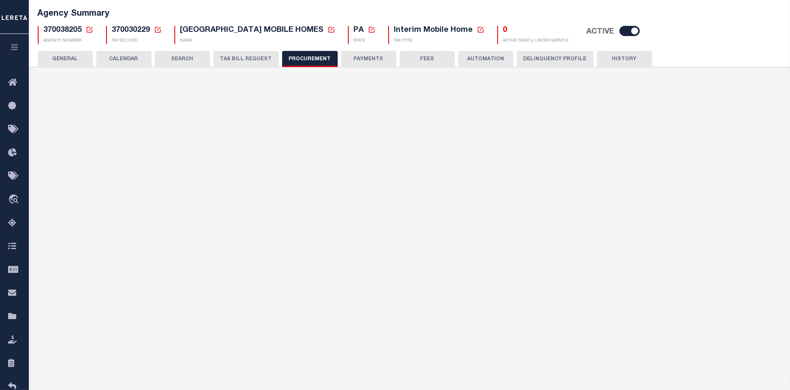
type input "$10,000"
select select "6"
select select "3"
checkbox input "true"
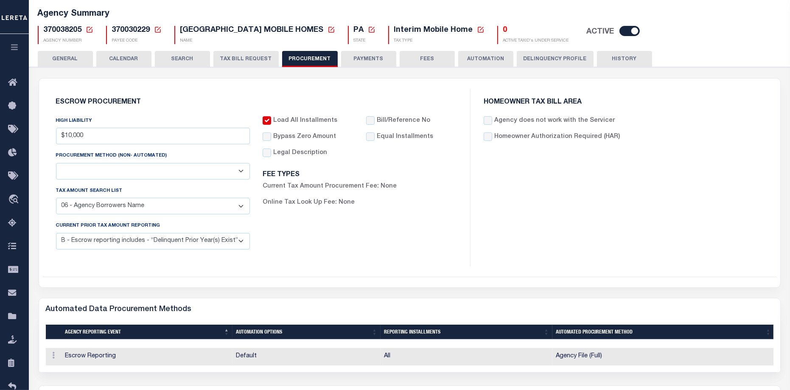
click at [240, 243] on select "C - Escrow reporting includes “Delinquent Current Tax Year Installment(s) Exist…" at bounding box center [153, 241] width 194 height 17
click at [294, 241] on div "Load All Installments Bypass Zero Amount" at bounding box center [359, 186] width 207 height 140
drag, startPoint x: 80, startPoint y: 234, endPoint x: 104, endPoint y: 248, distance: 27.0
click at [92, 242] on div "CURRENT PRIOR TAX AMOUNT REPORTING C - Escrow reporting includes “Delinquent Cu…" at bounding box center [153, 235] width 194 height 28
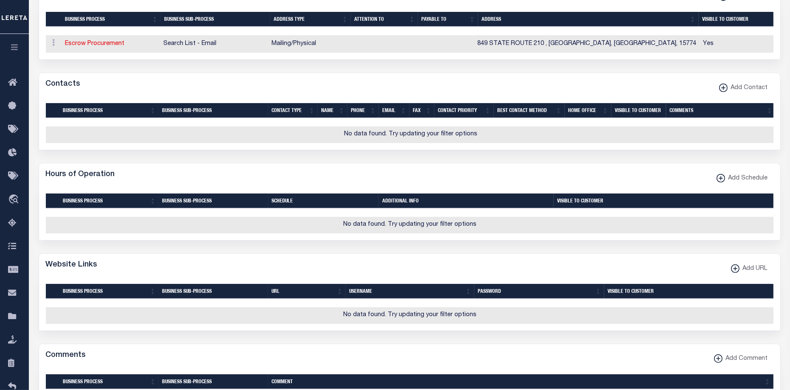
scroll to position [0, 0]
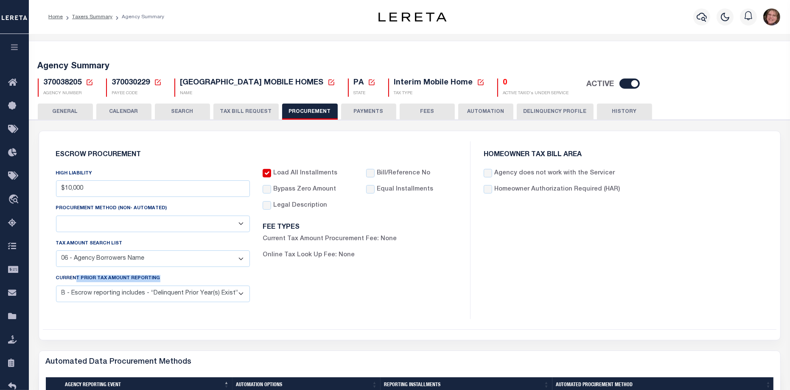
click at [230, 113] on button "TAX BILL REQUEST" at bounding box center [245, 112] width 65 height 16
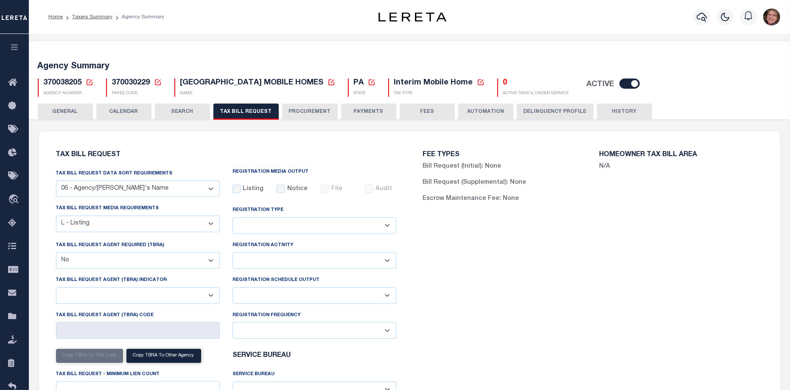
click at [364, 114] on button "PAYMENTS" at bounding box center [368, 112] width 55 height 16
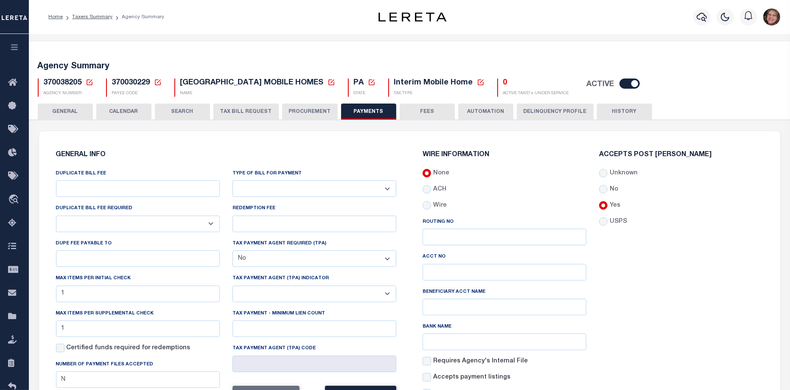
click at [417, 112] on button "FEES" at bounding box center [427, 112] width 55 height 16
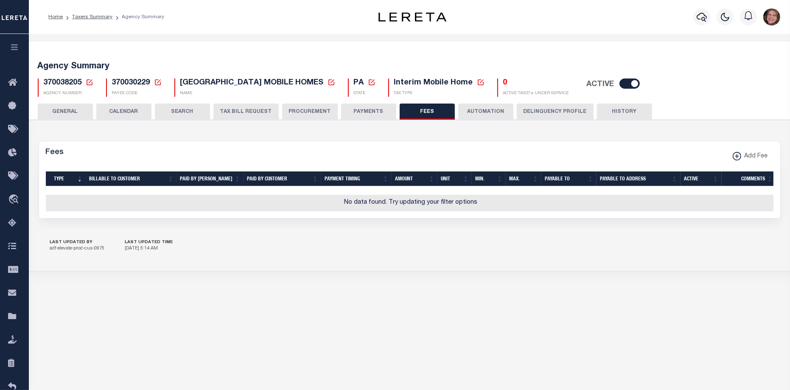
click at [490, 109] on button "AUTOMATION" at bounding box center [485, 112] width 55 height 16
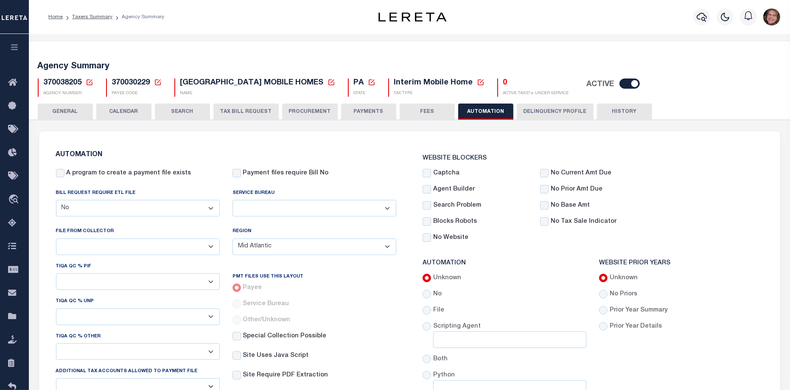
click at [542, 112] on button "Delinquency Profile" at bounding box center [555, 112] width 77 height 16
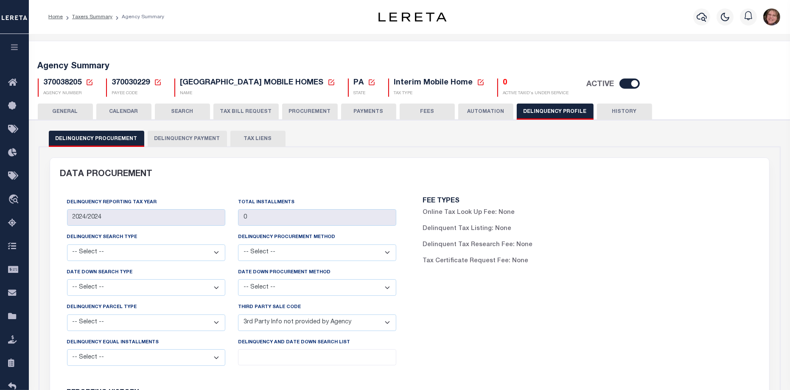
click at [630, 113] on button "HISTORY" at bounding box center [624, 112] width 55 height 16
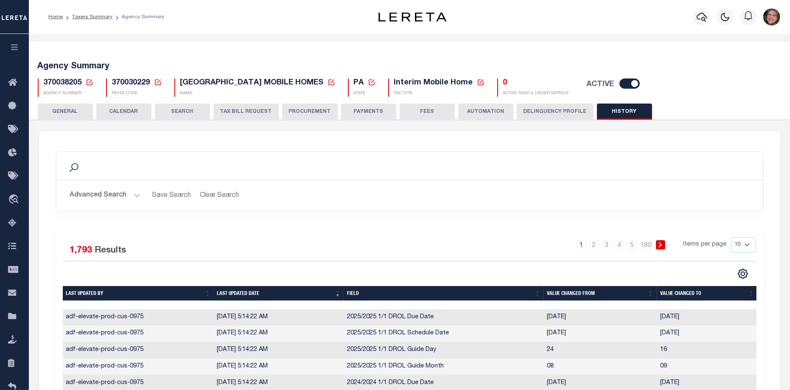
click at [76, 111] on button "GENERAL" at bounding box center [65, 112] width 55 height 16
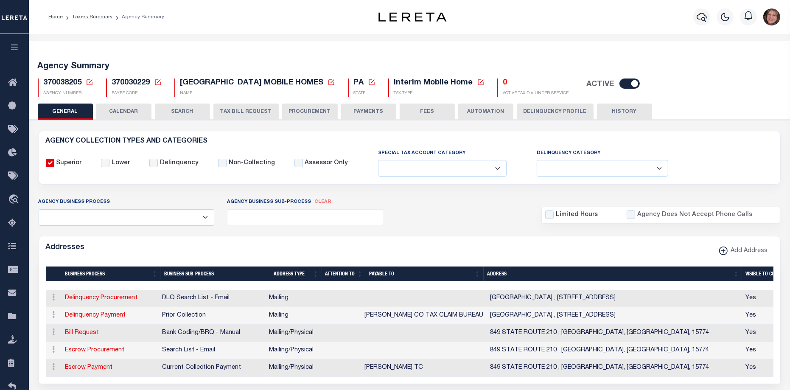
click at [13, 46] on icon "button" at bounding box center [15, 47] width 10 height 8
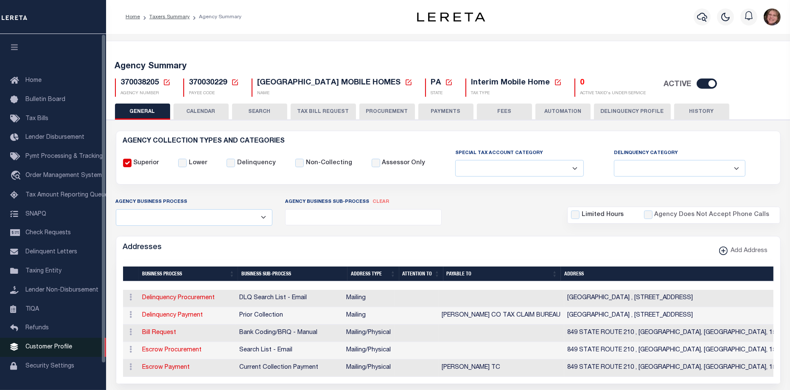
scroll to position [106, 0]
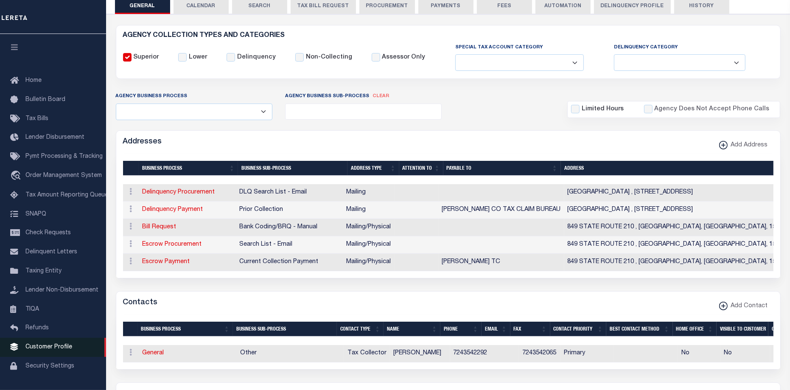
click at [64, 350] on span "Customer Profile" at bounding box center [48, 347] width 47 height 6
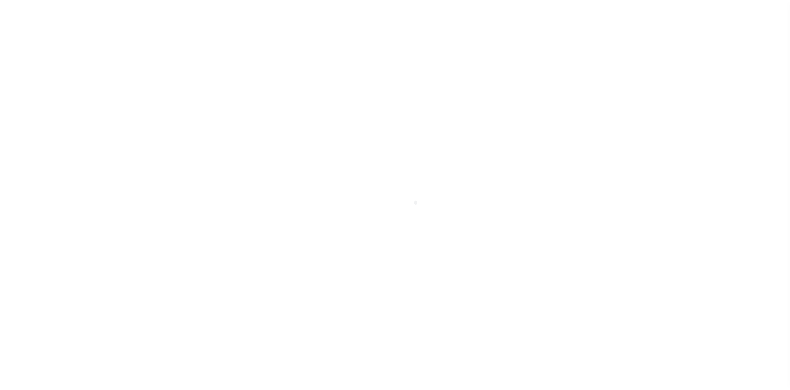
scroll to position [28, 0]
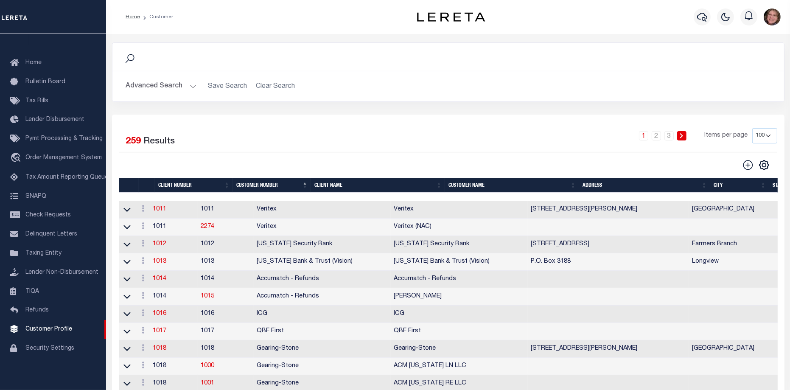
click at [193, 85] on button "Advanced Search" at bounding box center [161, 86] width 70 height 17
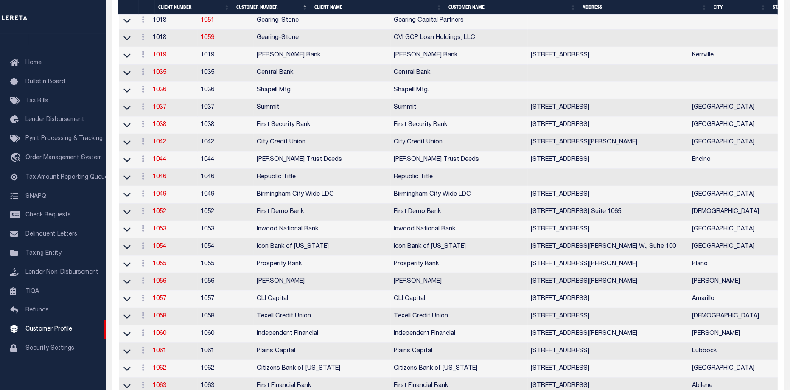
scroll to position [742, 0]
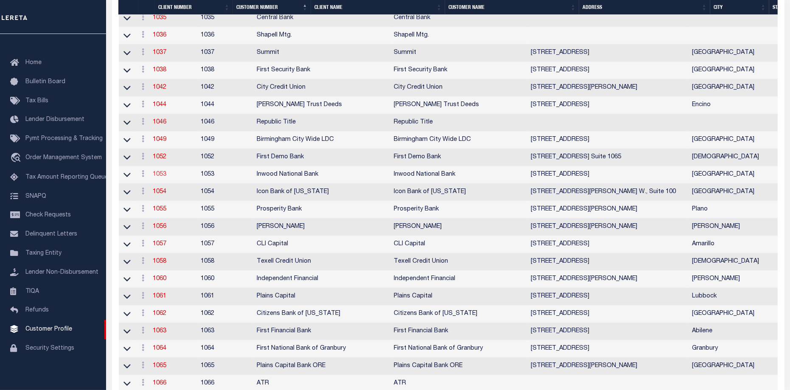
click at [163, 177] on link "1053" at bounding box center [160, 174] width 14 height 6
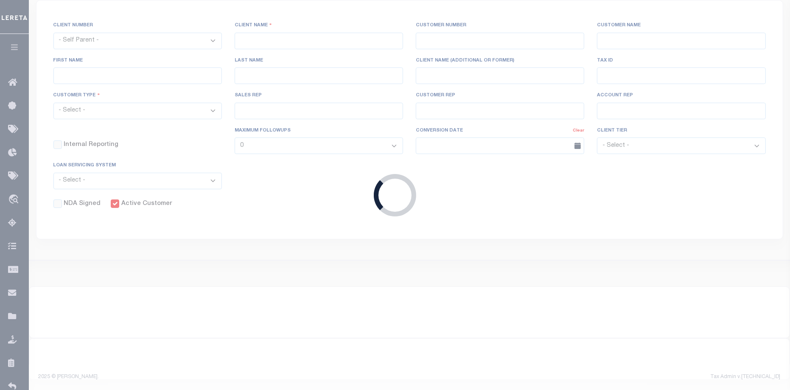
select select
type input "Inwood National Bank"
type input "1053"
type input "Inwood National Bank"
type input "Dawn"
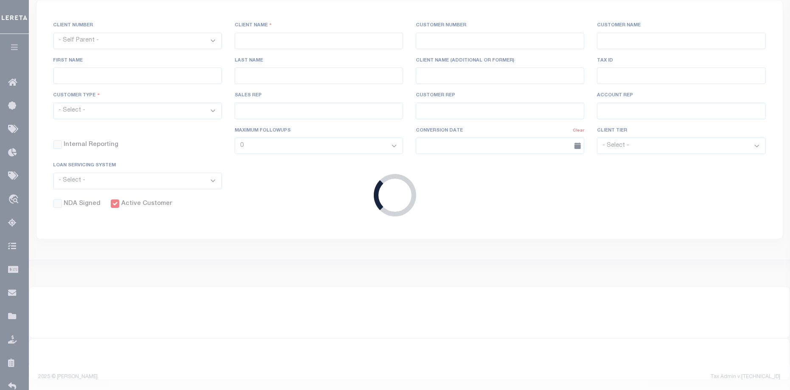
type input "Smith"
select select "Mixed Portfolio"
type input "[PERSON_NAME]"
type input "Tony Targhetta"
checkbox input "true"
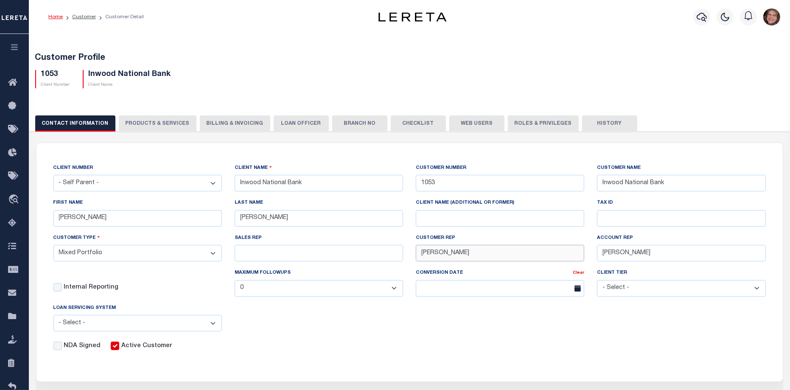
drag, startPoint x: 466, startPoint y: 254, endPoint x: 407, endPoint y: 255, distance: 59.0
click at [407, 255] on div "CLIENT NUMBER - Self Parent - 1011 1012 1013 1014 1016 1017 1018 1019 1035 1036…" at bounding box center [409, 257] width 725 height 188
click at [161, 125] on button "PRODUCTS & SERVICES" at bounding box center [158, 123] width 78 height 16
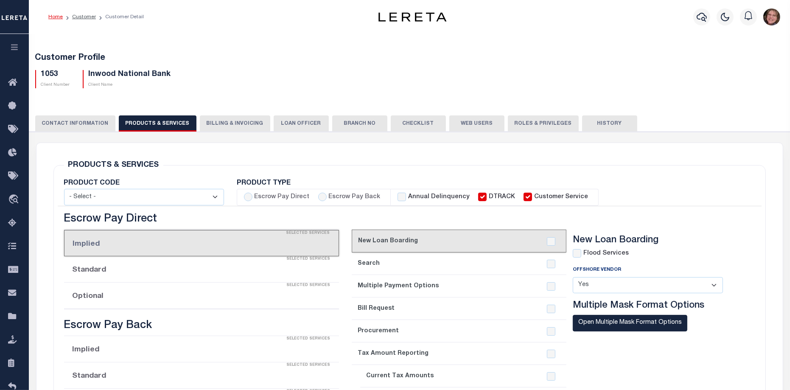
select select "STX"
checkbox input "true"
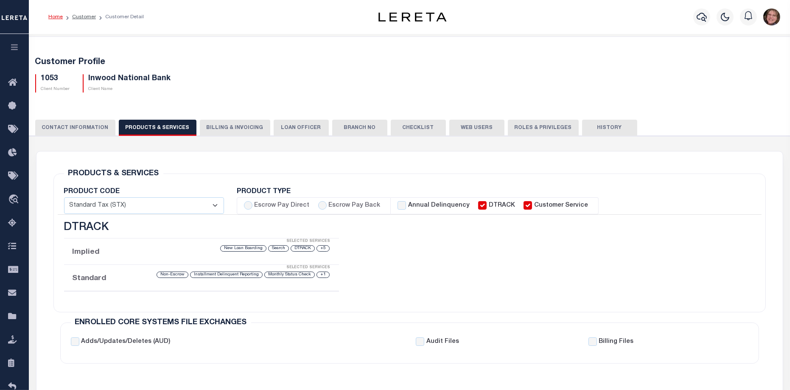
scroll to position [53, 0]
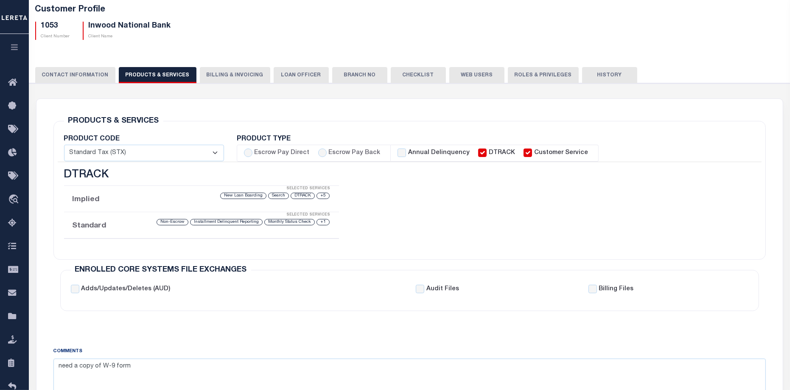
click at [165, 201] on li "Implied Selected Services +5 DTRACK Search New Loan Boarding" at bounding box center [201, 199] width 275 height 26
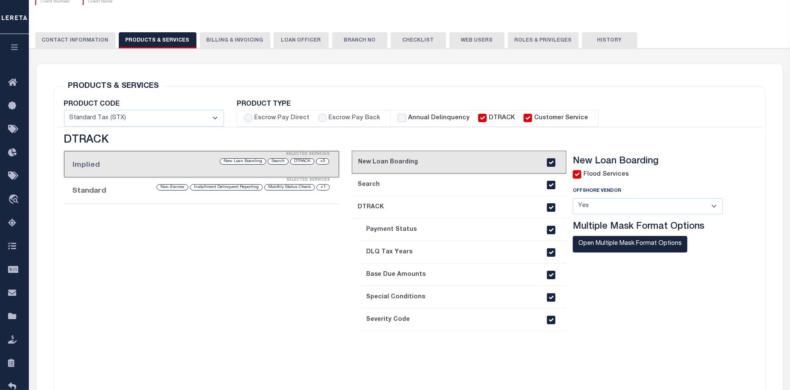
scroll to position [106, 0]
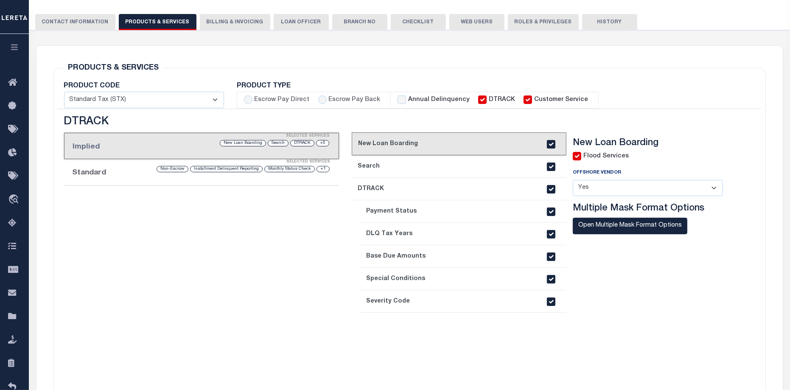
click at [123, 173] on li "Standard Selected Services +1 Monthly Status Check Installment Delinquent Repor…" at bounding box center [201, 172] width 275 height 26
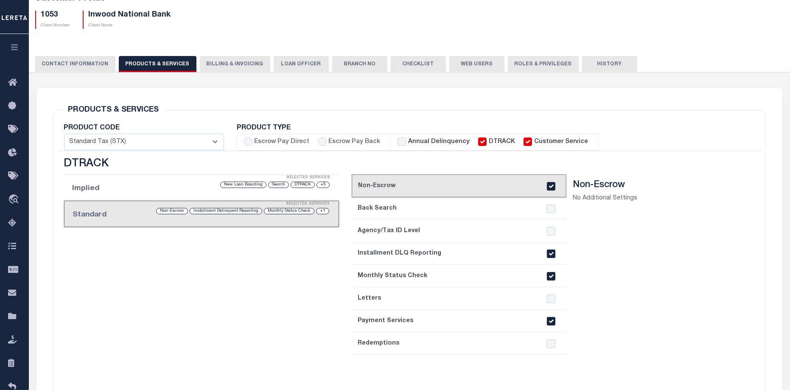
scroll to position [0, 0]
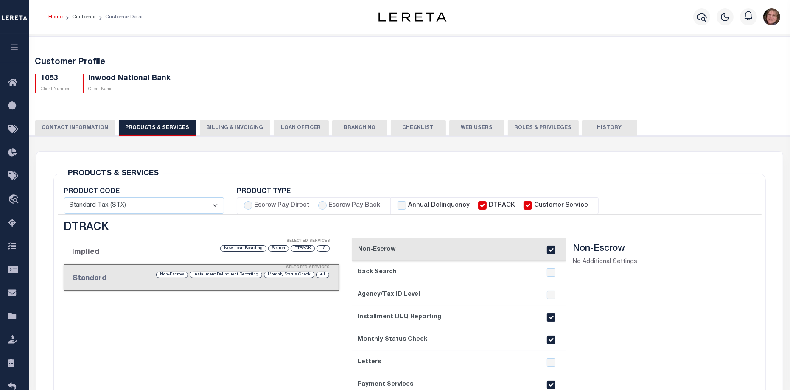
click at [244, 125] on button "Billing & Invoicing" at bounding box center [235, 128] width 70 height 16
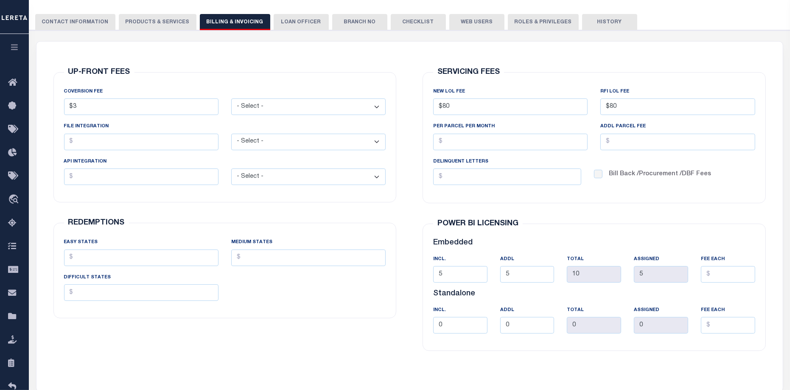
scroll to position [53, 0]
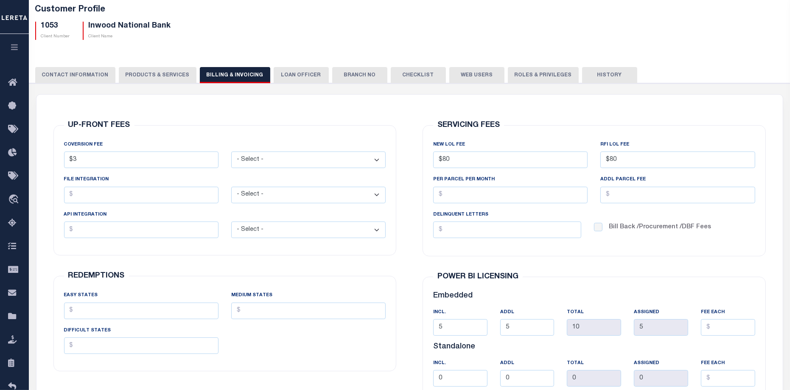
click at [293, 78] on button "LOAN OFFICER" at bounding box center [301, 75] width 55 height 16
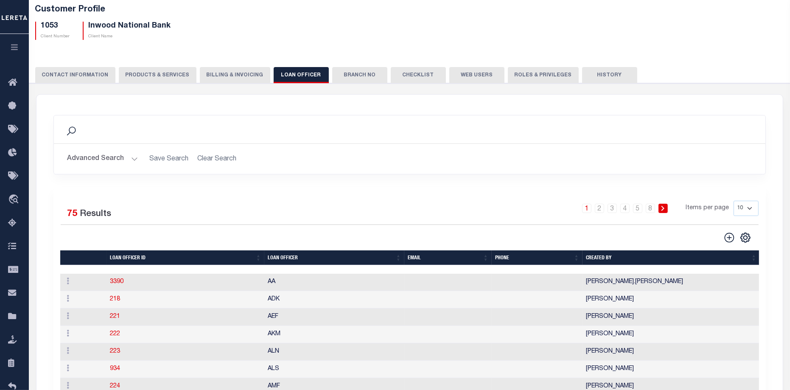
click at [350, 73] on button "Branch No" at bounding box center [359, 75] width 55 height 16
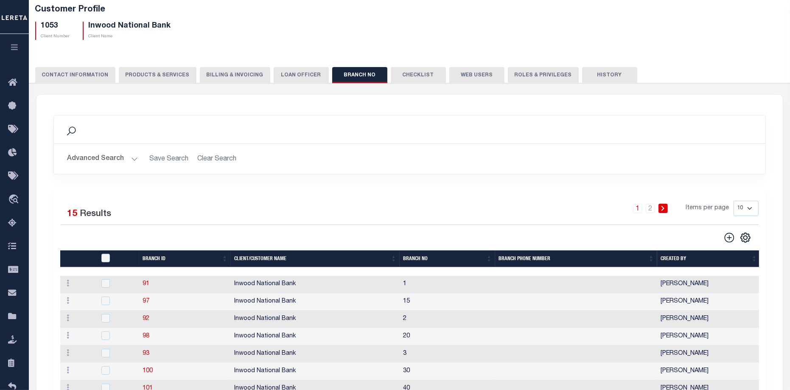
click at [410, 74] on button "Checklist" at bounding box center [418, 75] width 55 height 16
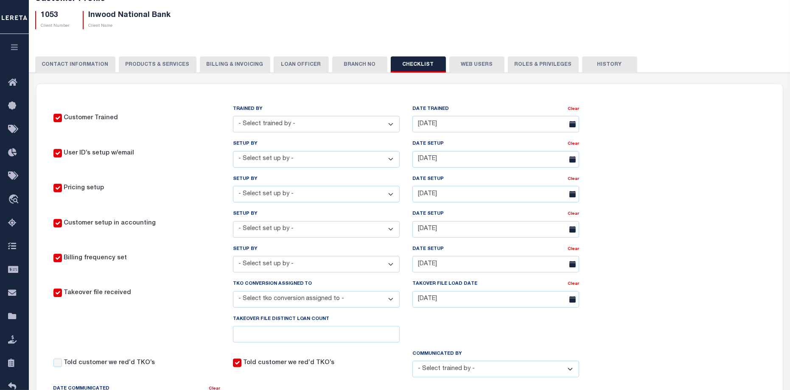
scroll to position [0, 0]
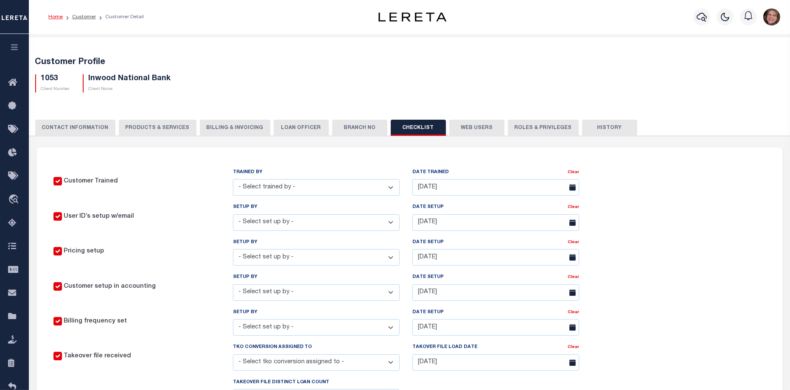
click at [474, 129] on button "Web Users" at bounding box center [476, 128] width 55 height 16
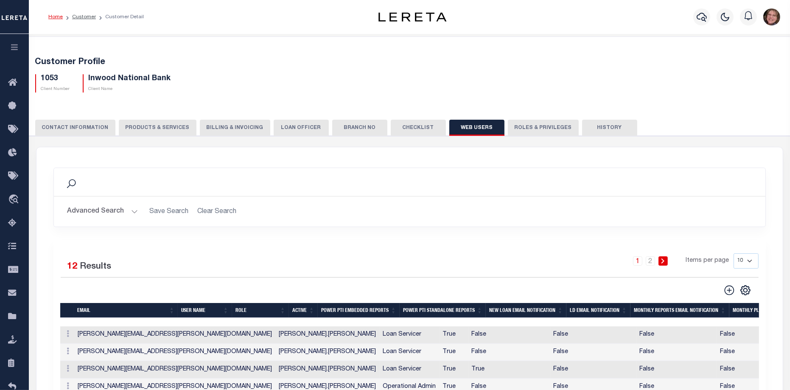
click at [541, 129] on button "Roles & Privileges" at bounding box center [543, 128] width 71 height 16
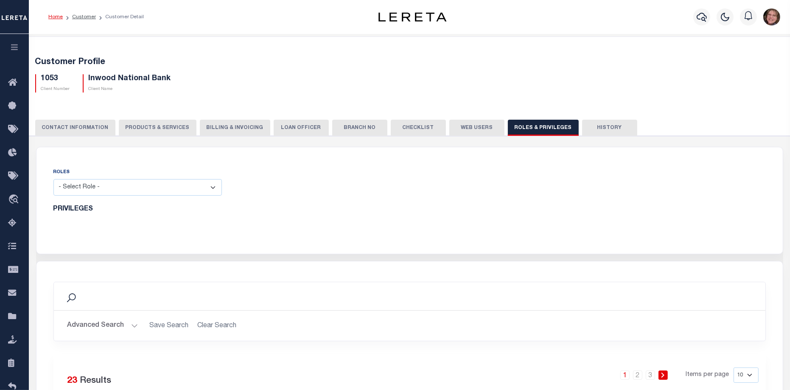
click at [602, 133] on button "History" at bounding box center [609, 128] width 55 height 16
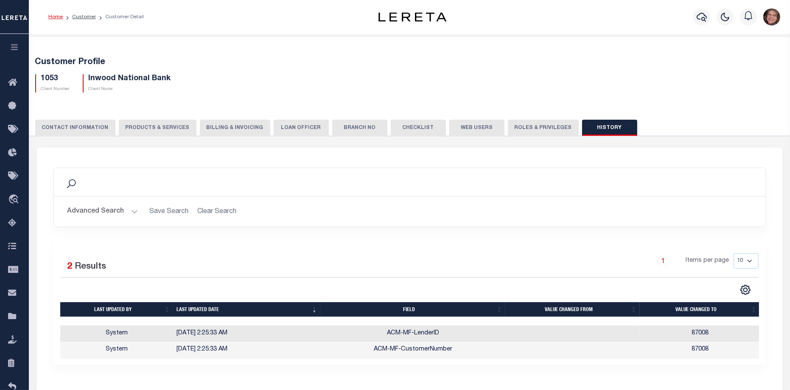
click at [15, 49] on icon "button" at bounding box center [15, 47] width 10 height 8
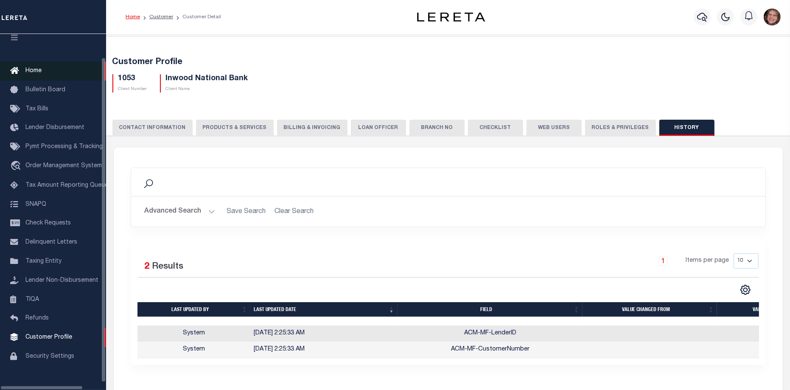
scroll to position [28, 0]
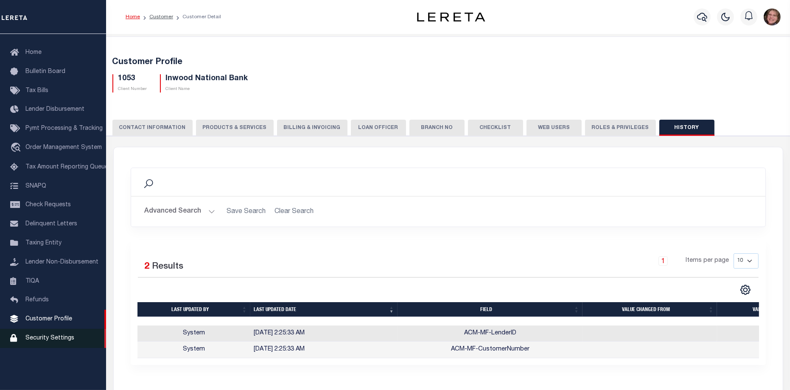
click at [44, 341] on span "Security Settings" at bounding box center [49, 338] width 49 height 6
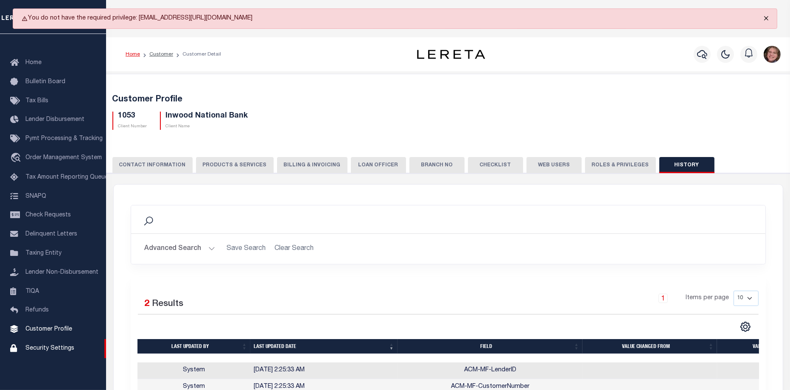
click at [769, 18] on button "Close" at bounding box center [766, 18] width 21 height 19
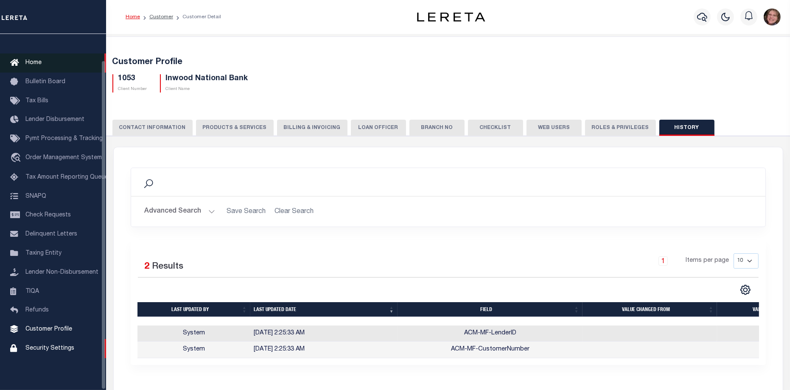
click at [40, 60] on span "Home" at bounding box center [33, 63] width 16 height 6
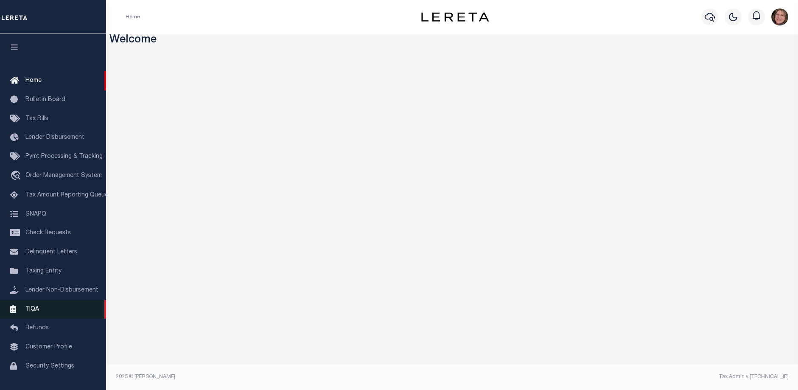
click at [39, 319] on link "TIQA" at bounding box center [53, 309] width 106 height 19
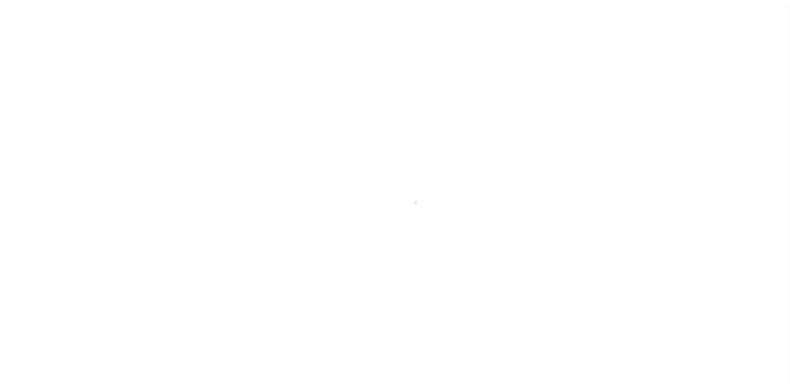
scroll to position [28, 0]
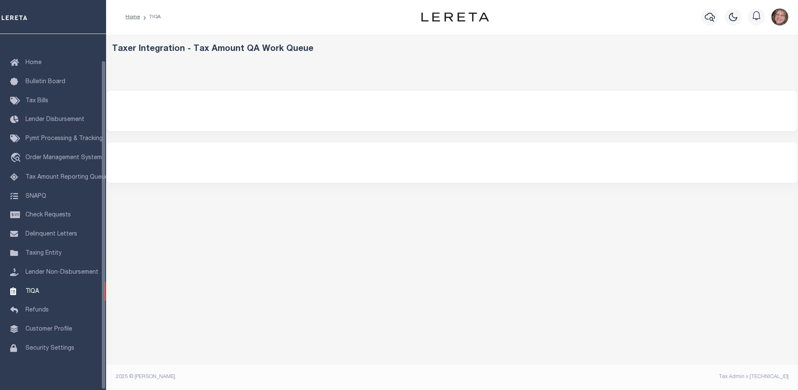
select select "200"
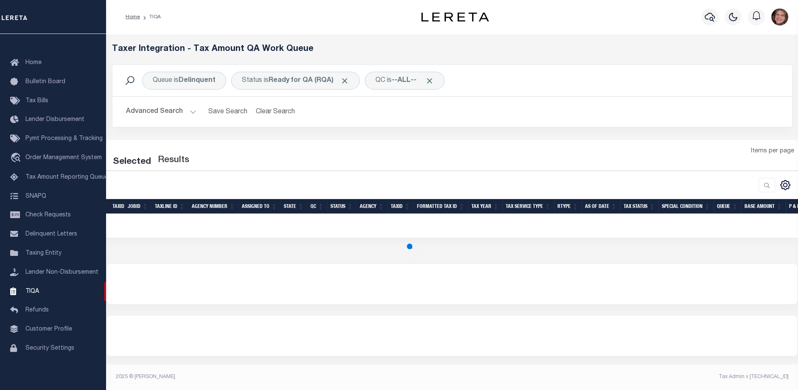
select select "200"
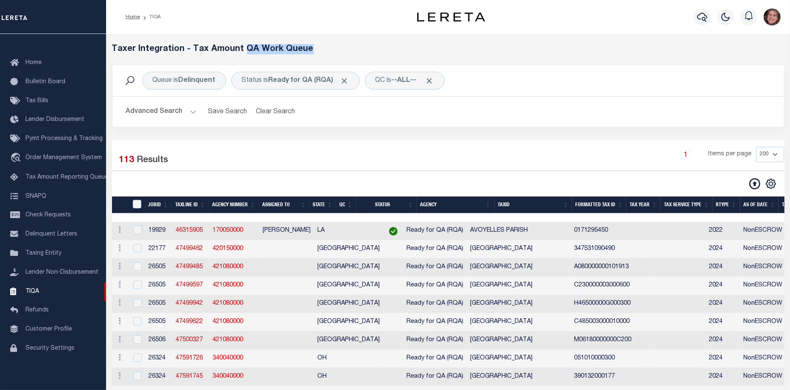
drag, startPoint x: 241, startPoint y: 45, endPoint x: 323, endPoint y: 43, distance: 82.3
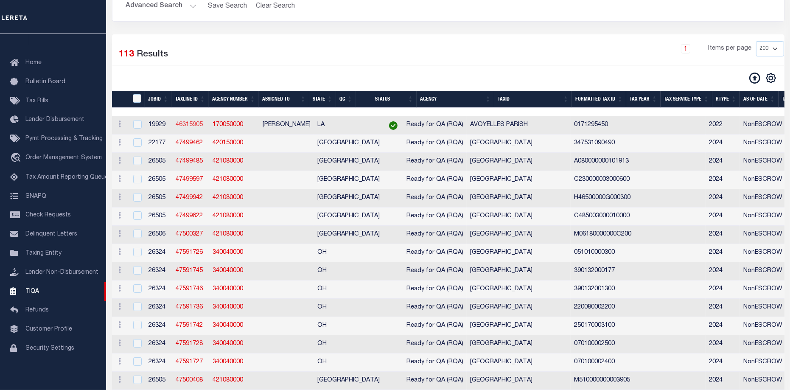
click at [181, 127] on link "46315905" at bounding box center [189, 125] width 27 height 6
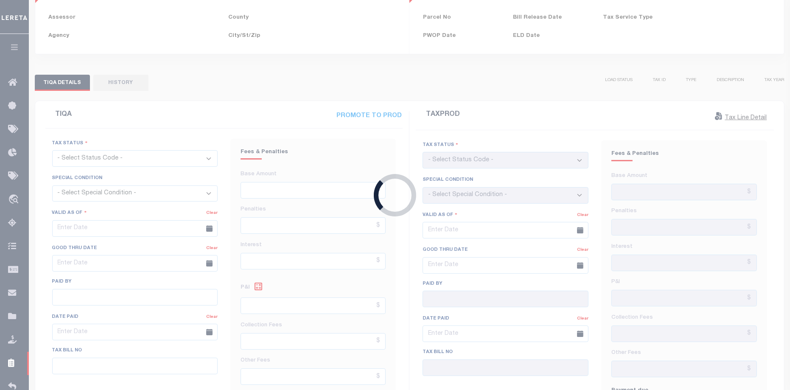
type input "[DATE]"
checkbox input "false"
select select "20"
type input "[DATE]"
checkbox input "false"
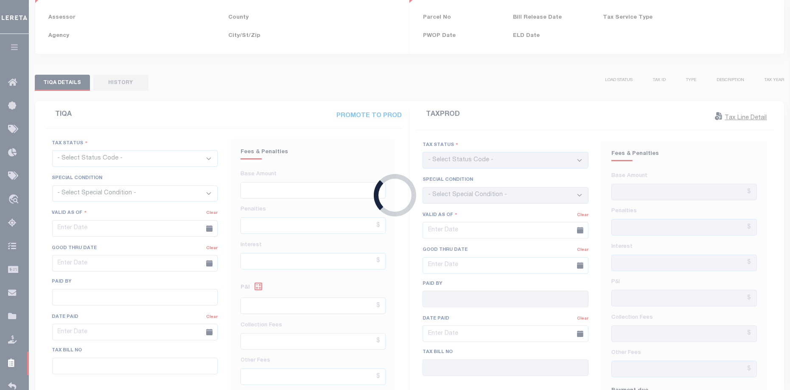
type textarea "[PERSON_NAME] at the tax office this has not been redeemed - see 2023 for payof…"
type input "$160.41"
type input "$1.6"
select select "NW2"
select select "DUE"
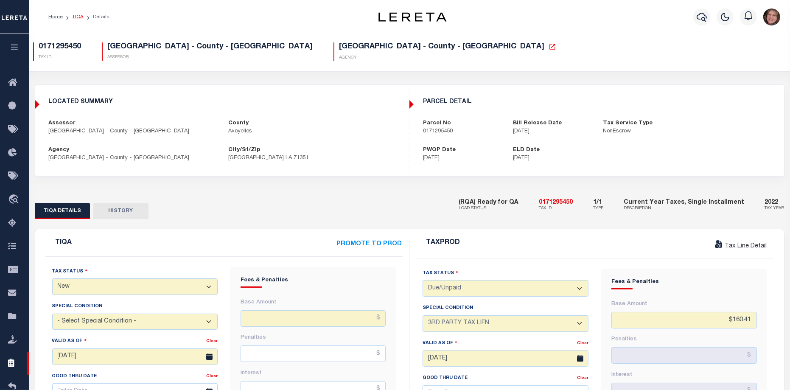
click at [73, 17] on link "TIQA" at bounding box center [77, 16] width 11 height 5
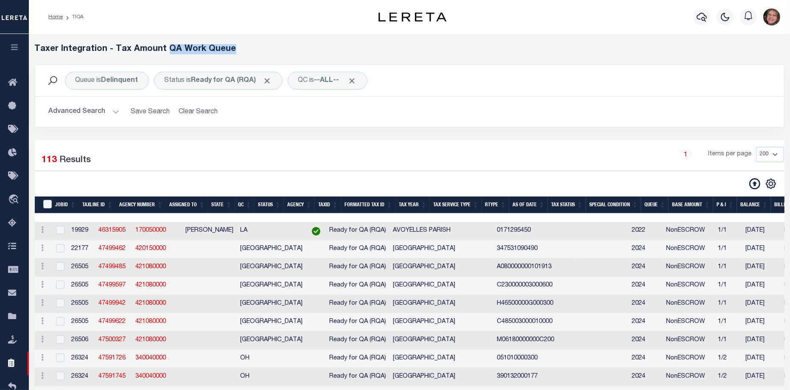
select select "200"
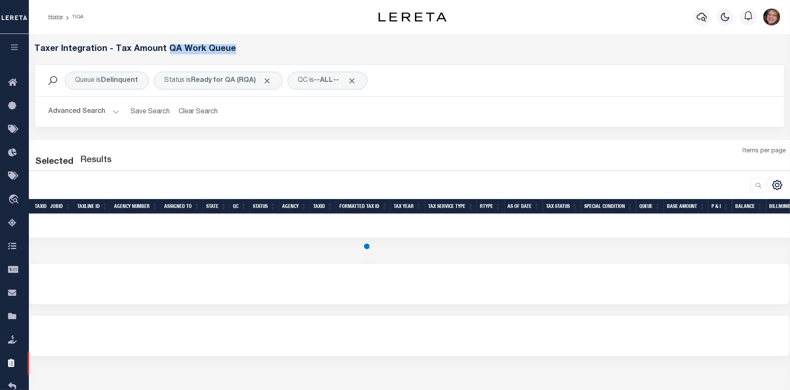
select select "200"
